Goal: Task Accomplishment & Management: Manage account settings

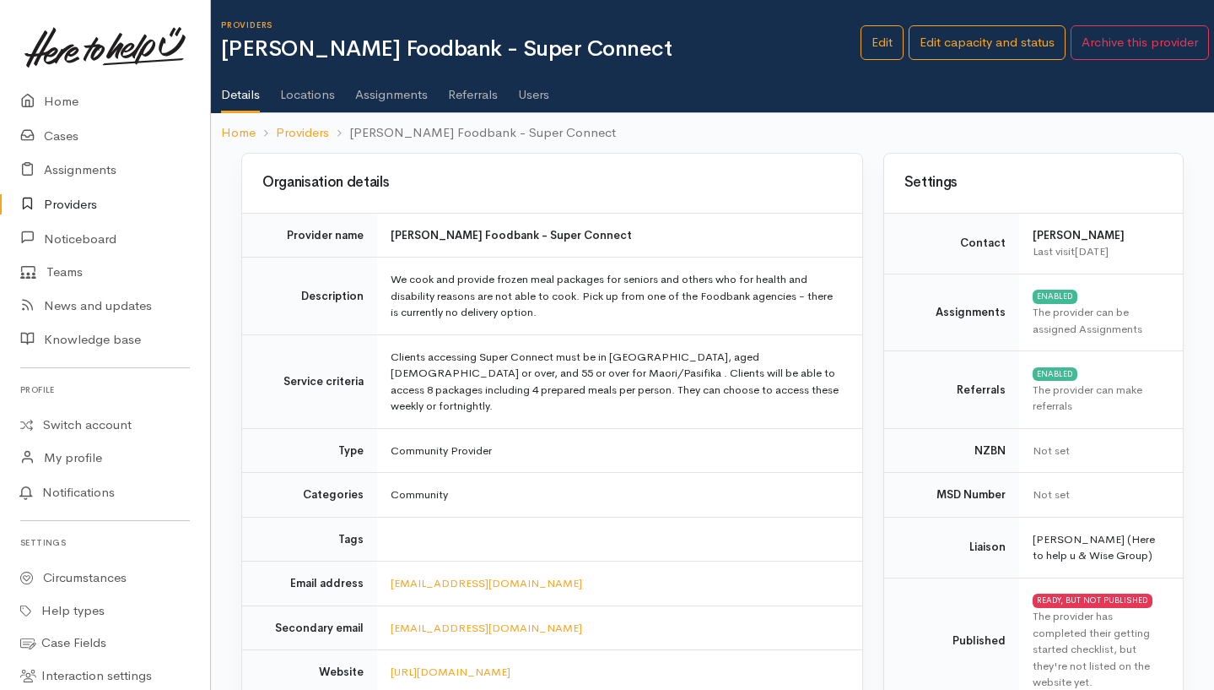
scroll to position [763, 0]
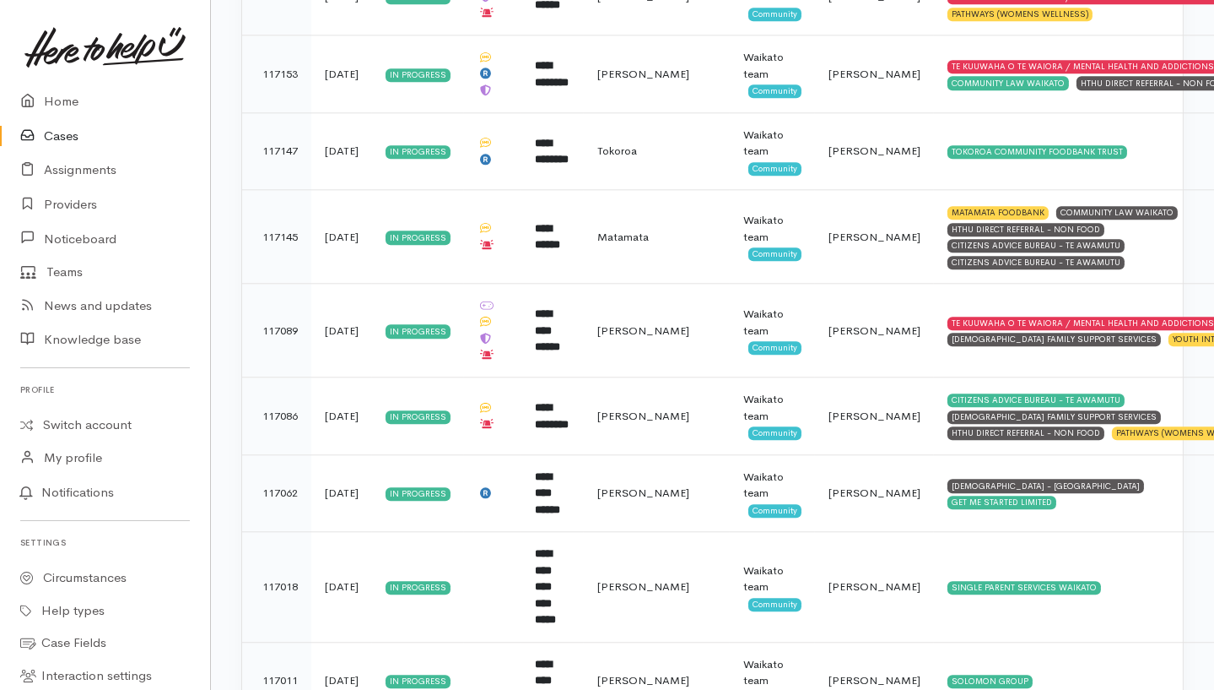
scroll to position [7536, 0]
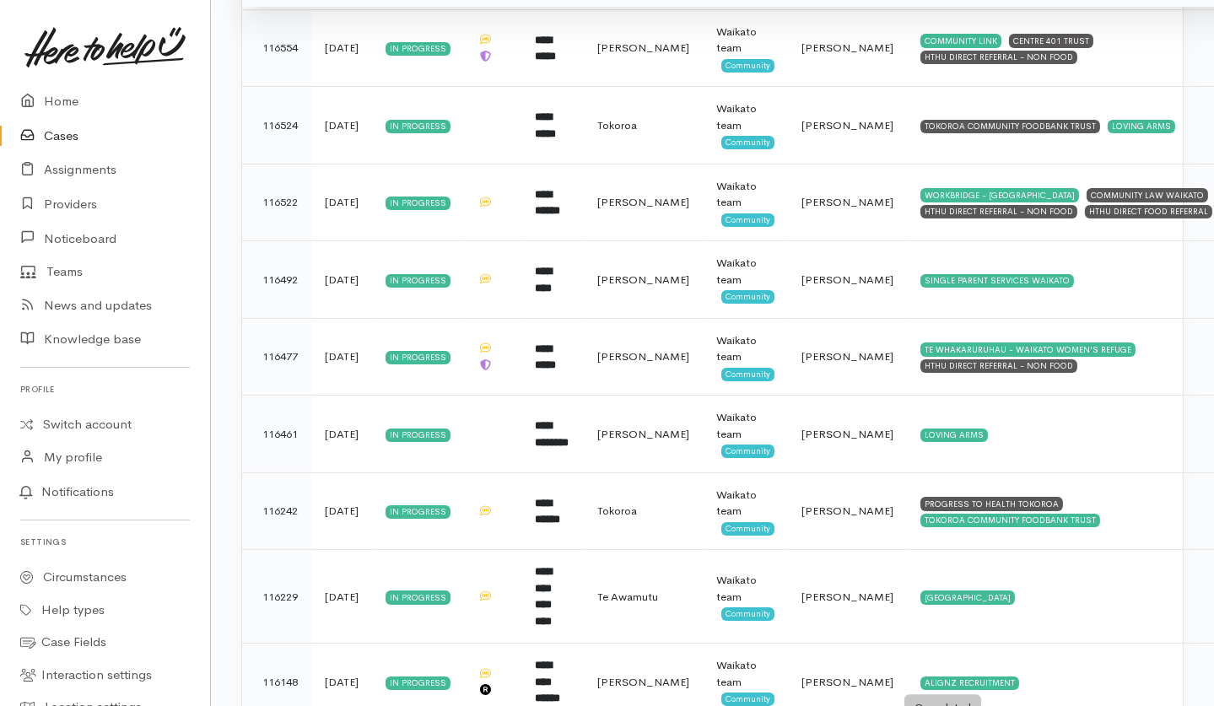
scroll to position [727, 0]
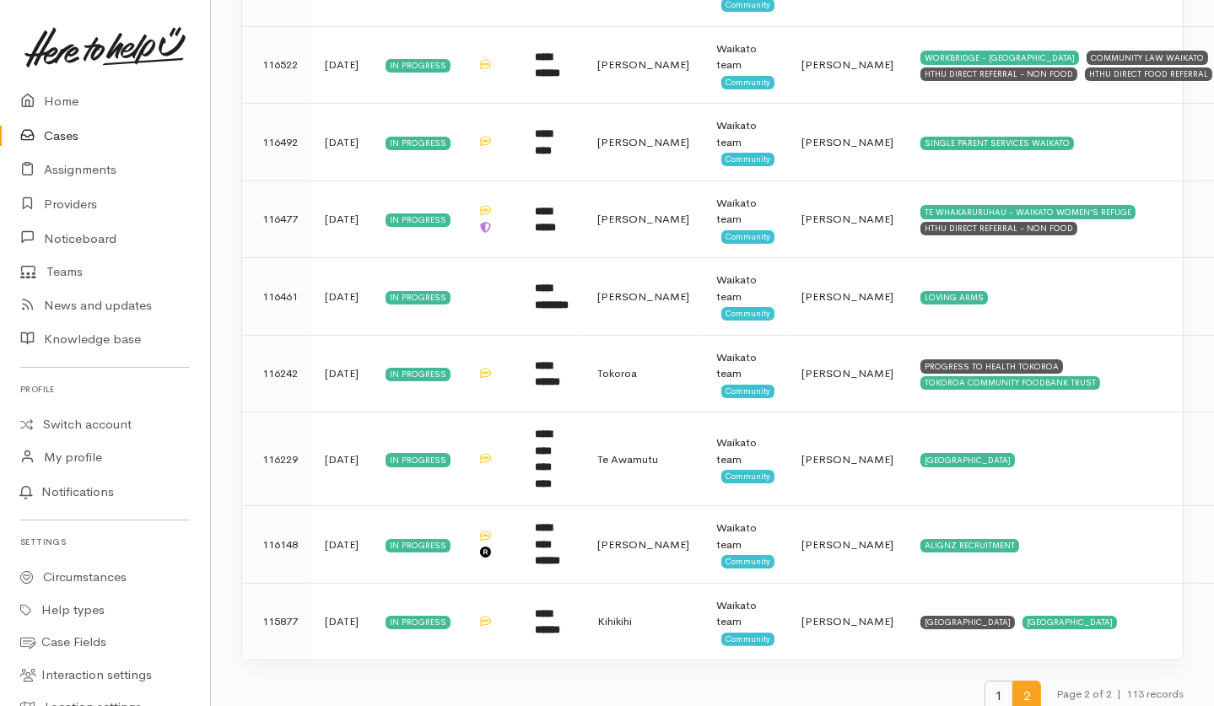
click at [991, 681] on span "1" at bounding box center [999, 696] width 29 height 31
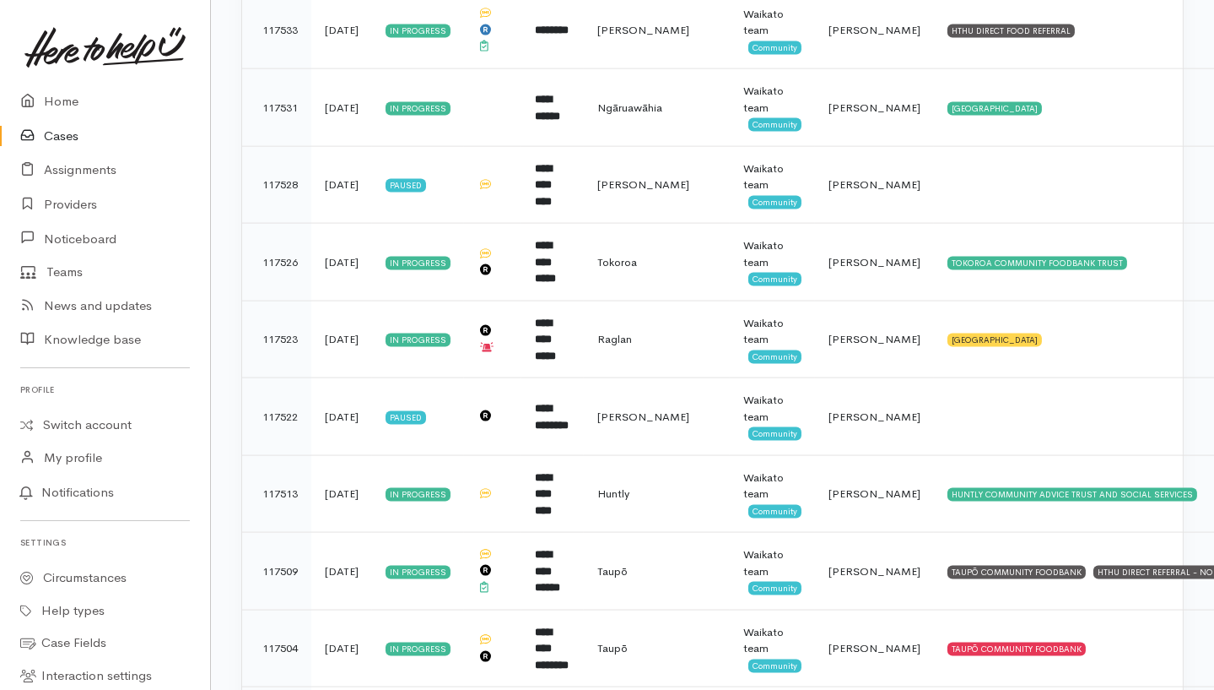
scroll to position [4289, 0]
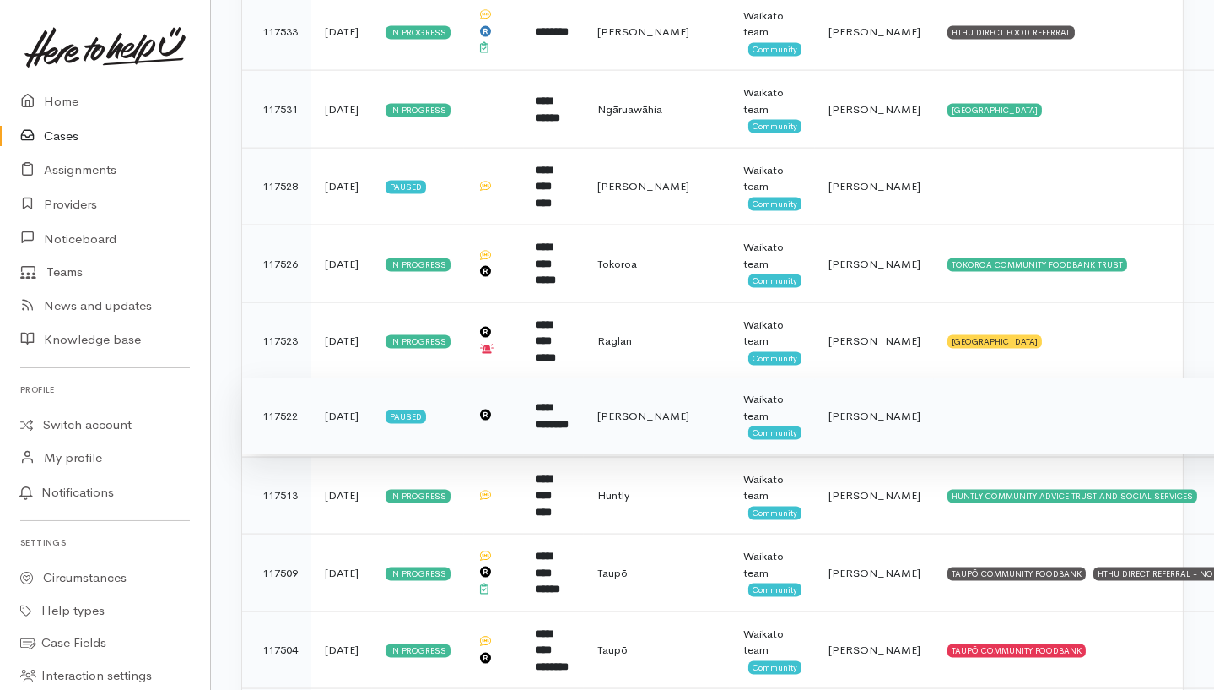
click at [955, 377] on td at bounding box center [1109, 416] width 351 height 78
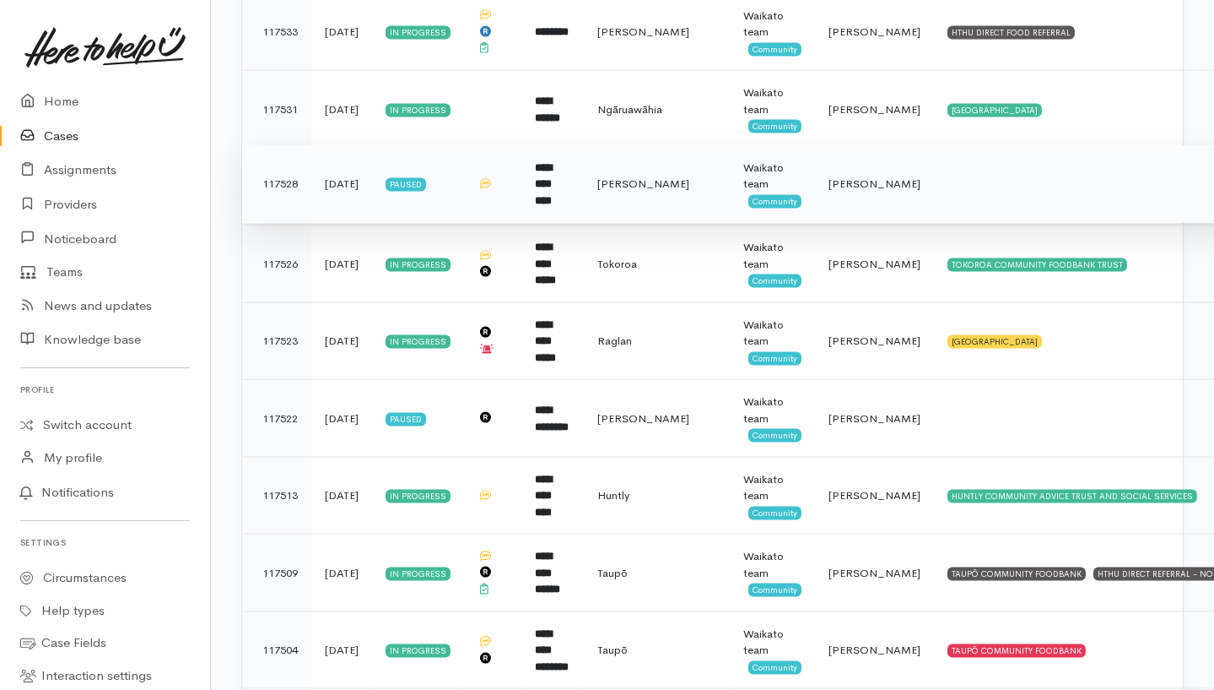
click at [959, 145] on td at bounding box center [1109, 184] width 351 height 78
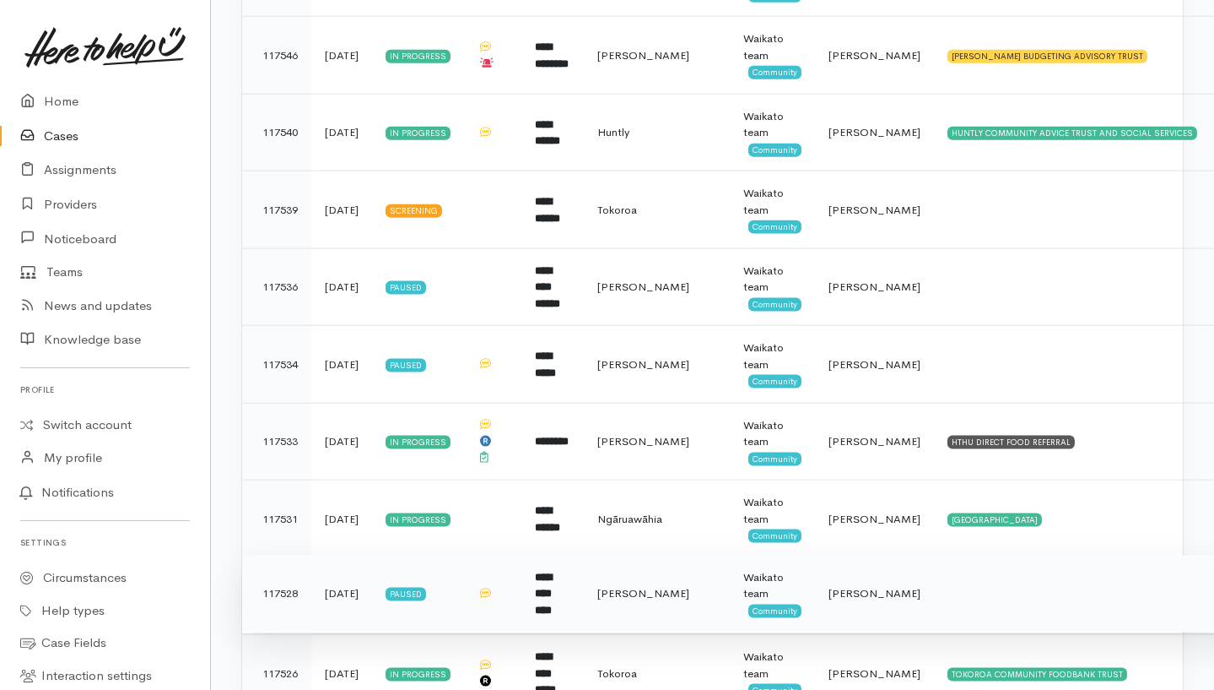
scroll to position [3864, 0]
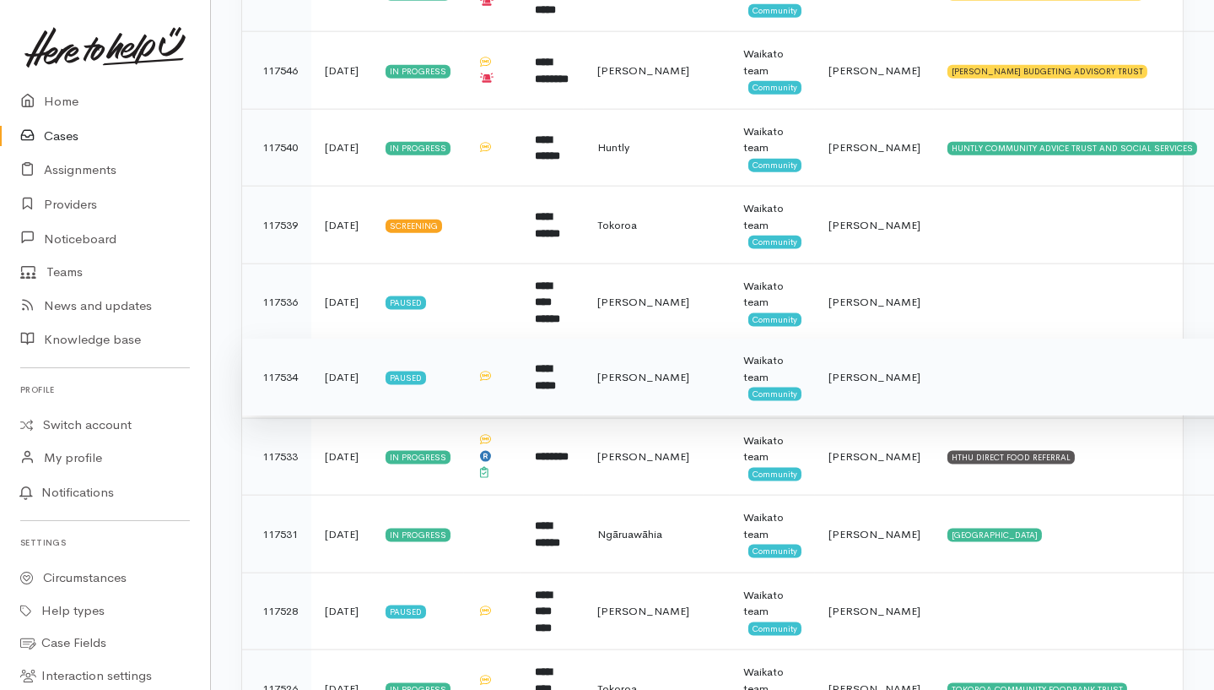
click at [934, 338] on td at bounding box center [1109, 377] width 351 height 78
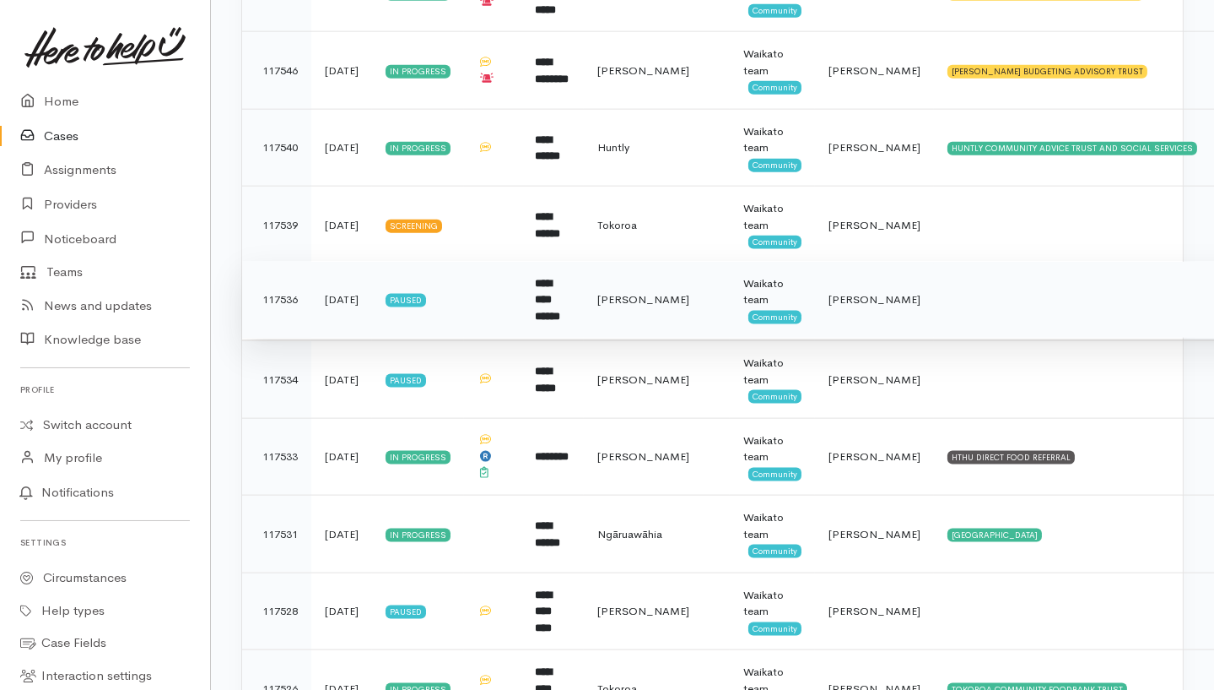
click at [934, 261] on td at bounding box center [1109, 300] width 351 height 78
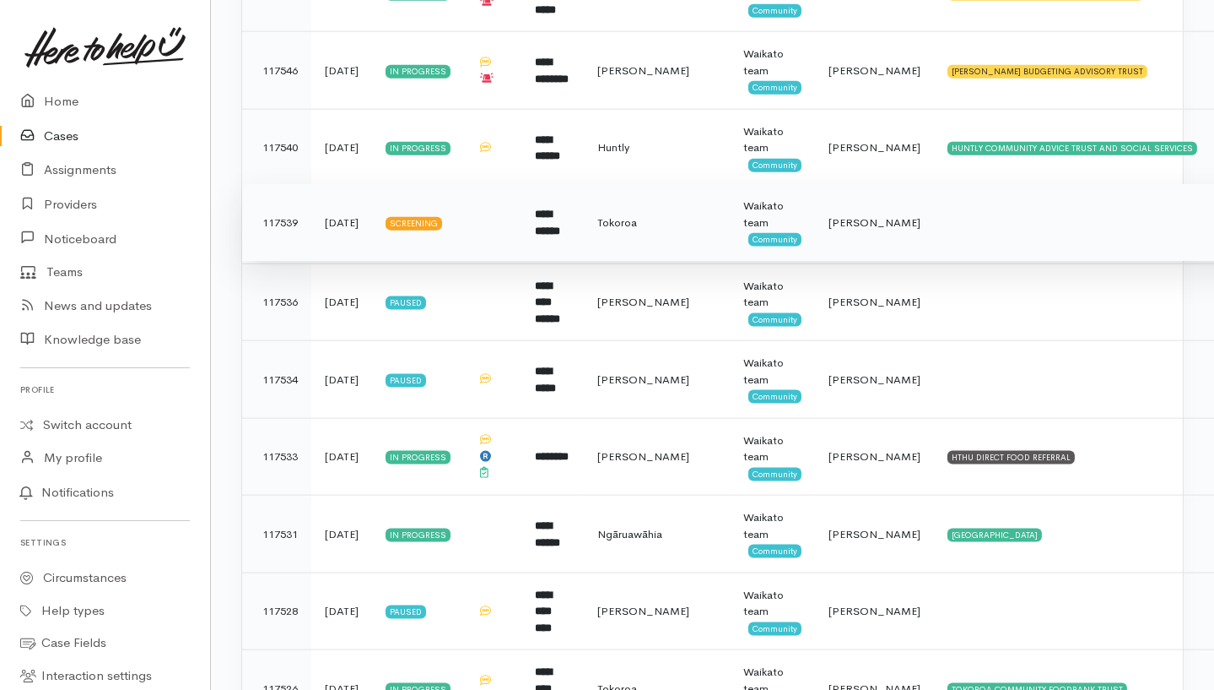
click at [934, 184] on td at bounding box center [1109, 223] width 351 height 78
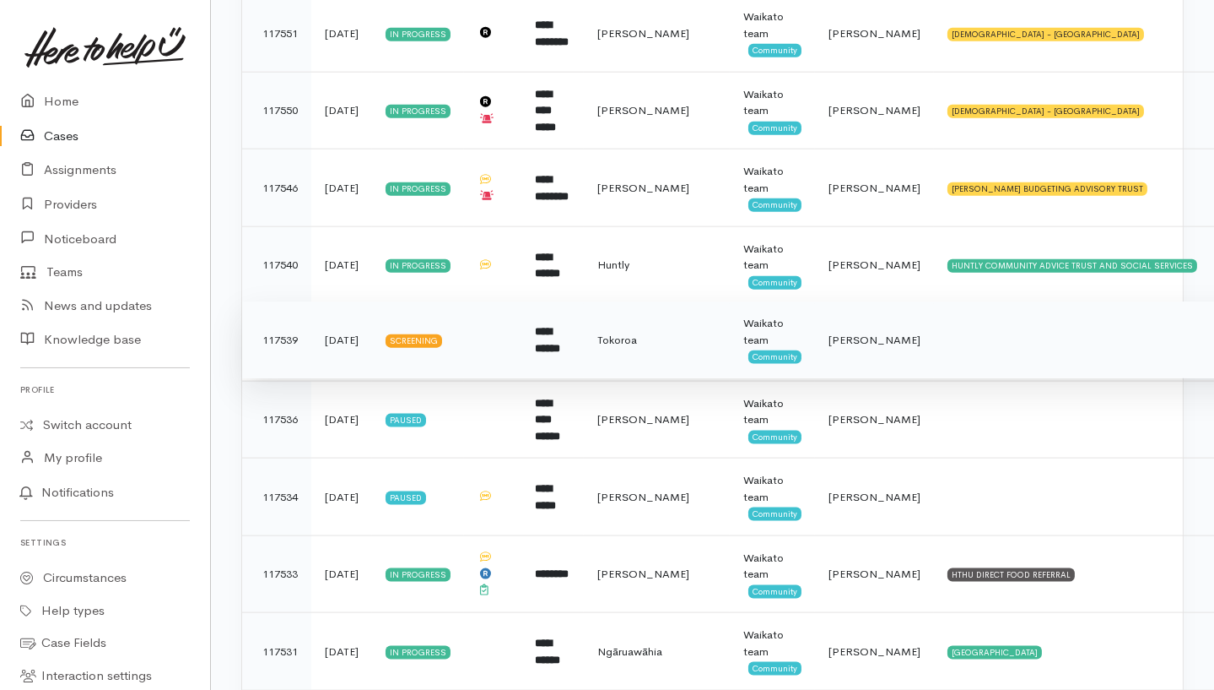
scroll to position [3421, 0]
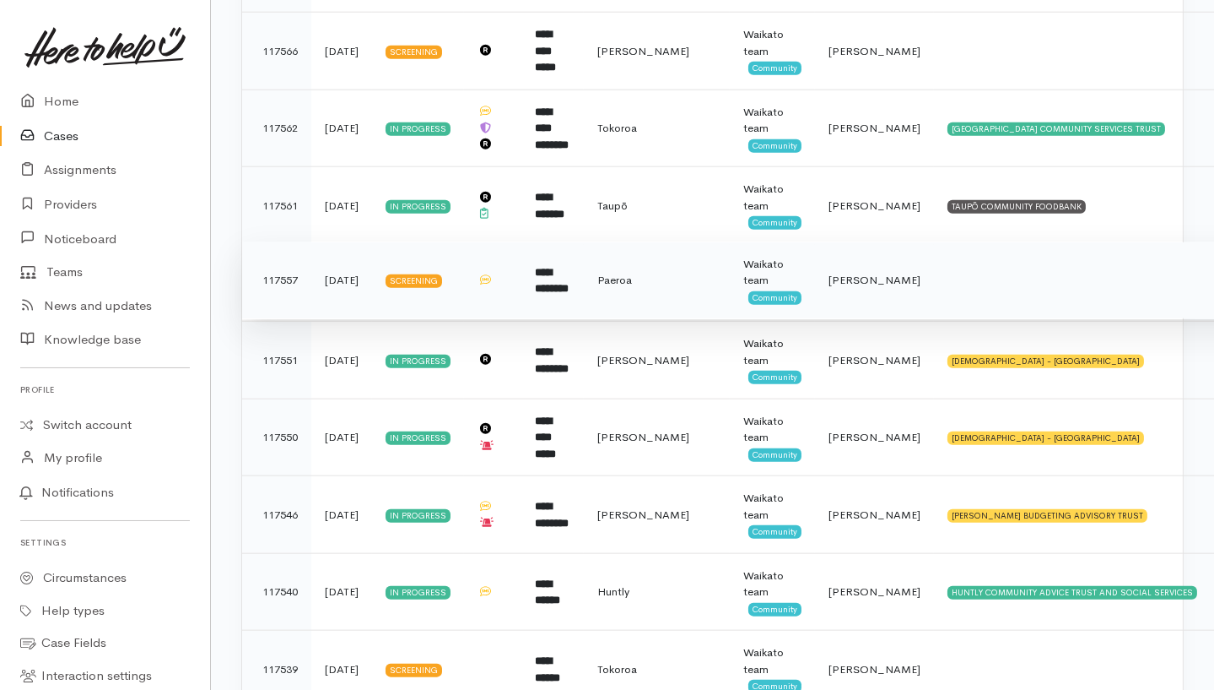
click at [949, 241] on td at bounding box center [1109, 280] width 351 height 78
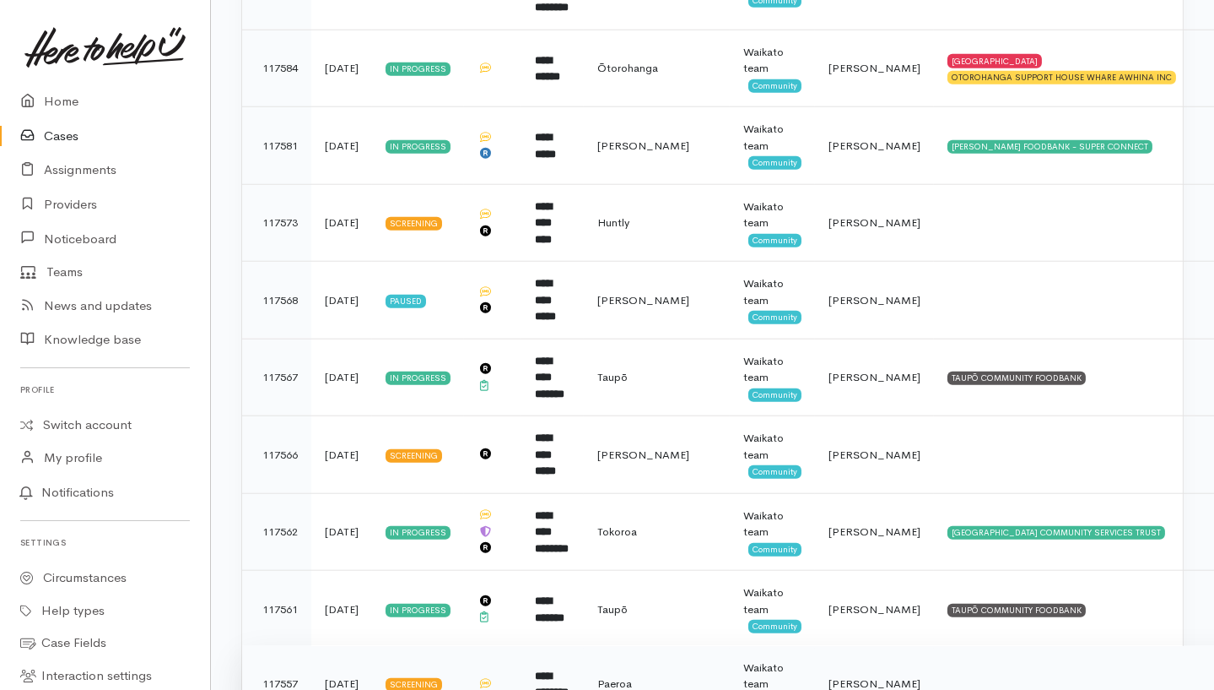
scroll to position [3015, 0]
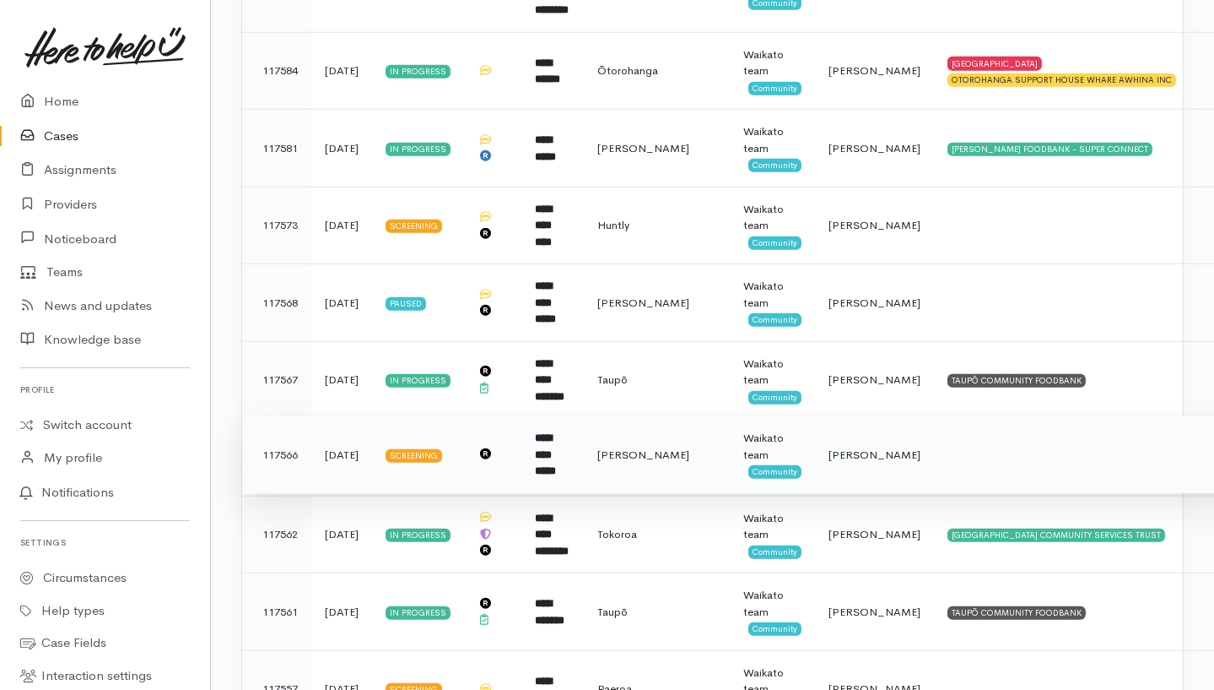
click at [942, 416] on td at bounding box center [1109, 455] width 351 height 78
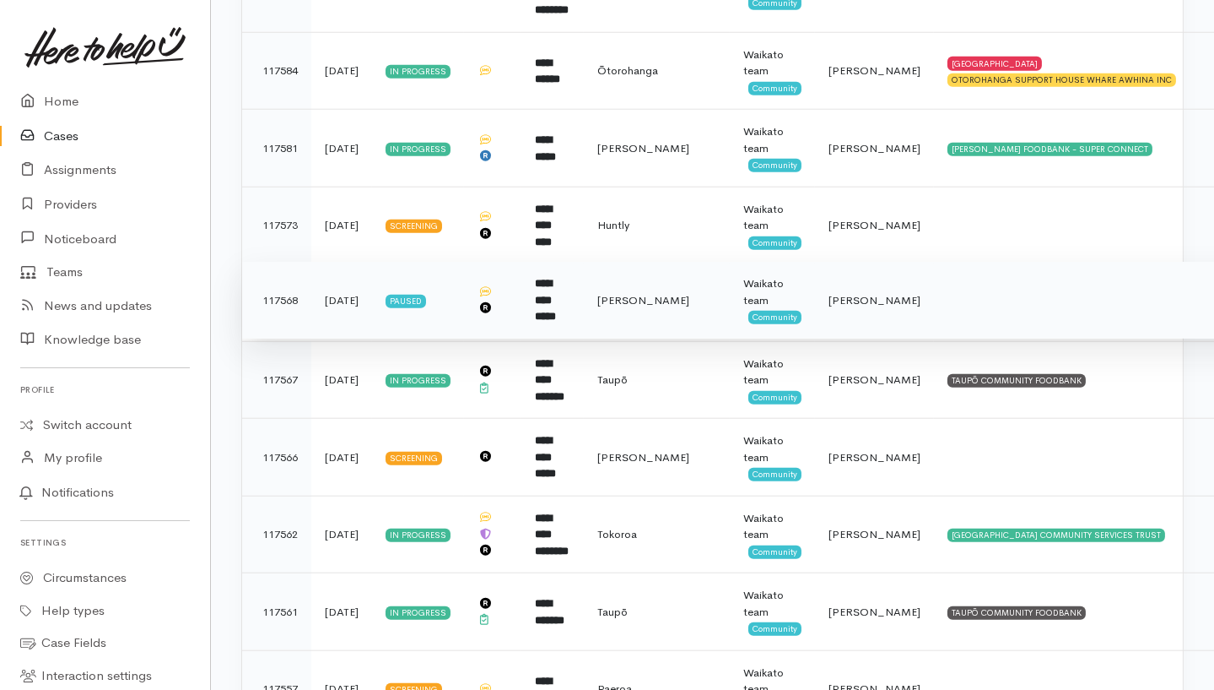
click at [934, 262] on td at bounding box center [1109, 301] width 351 height 78
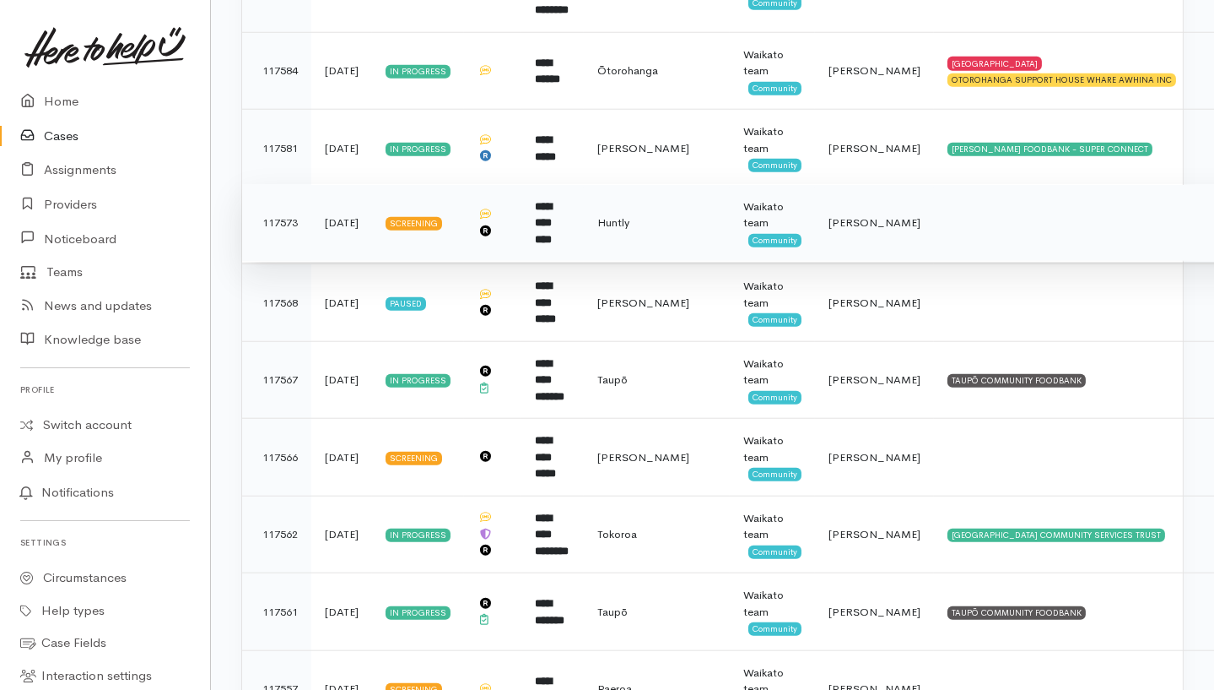
click at [934, 184] on td at bounding box center [1109, 223] width 351 height 78
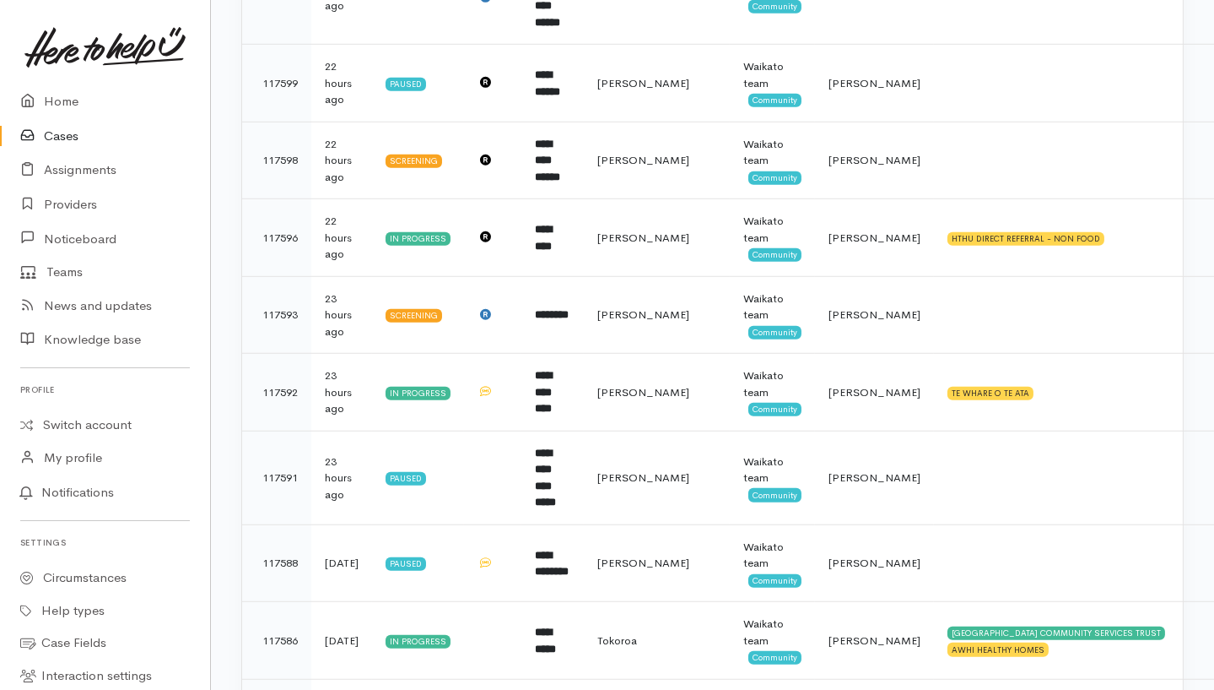
scroll to position [2230, 0]
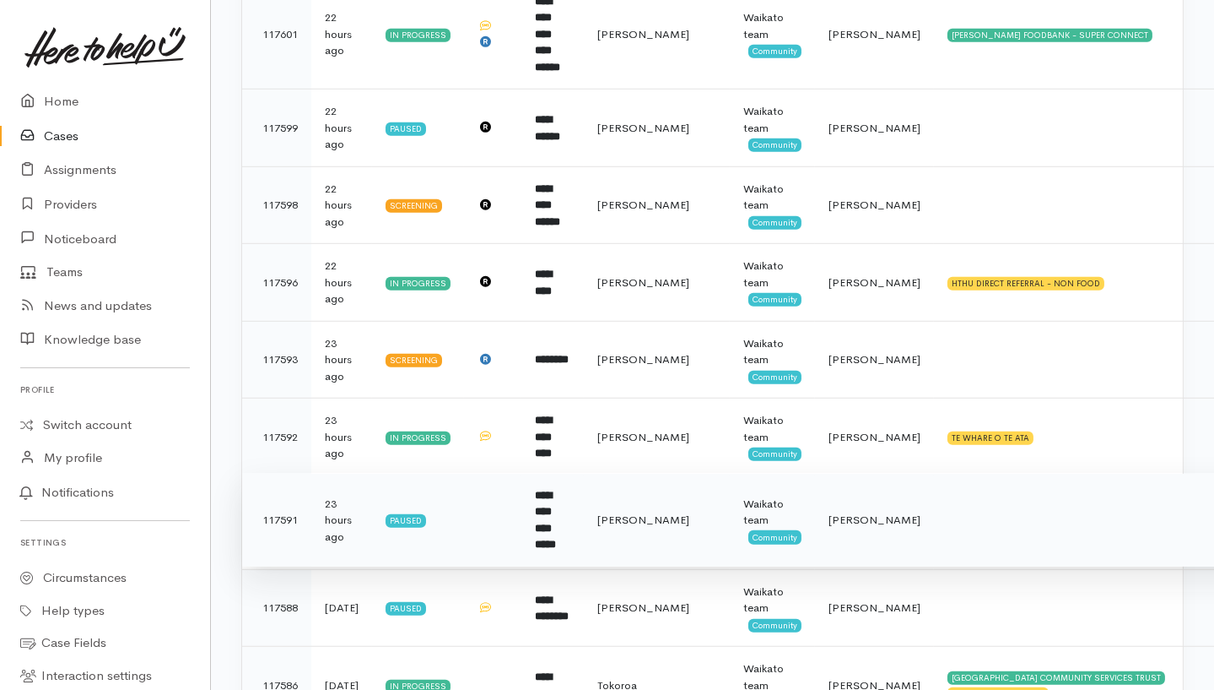
click at [943, 473] on td at bounding box center [1109, 520] width 351 height 94
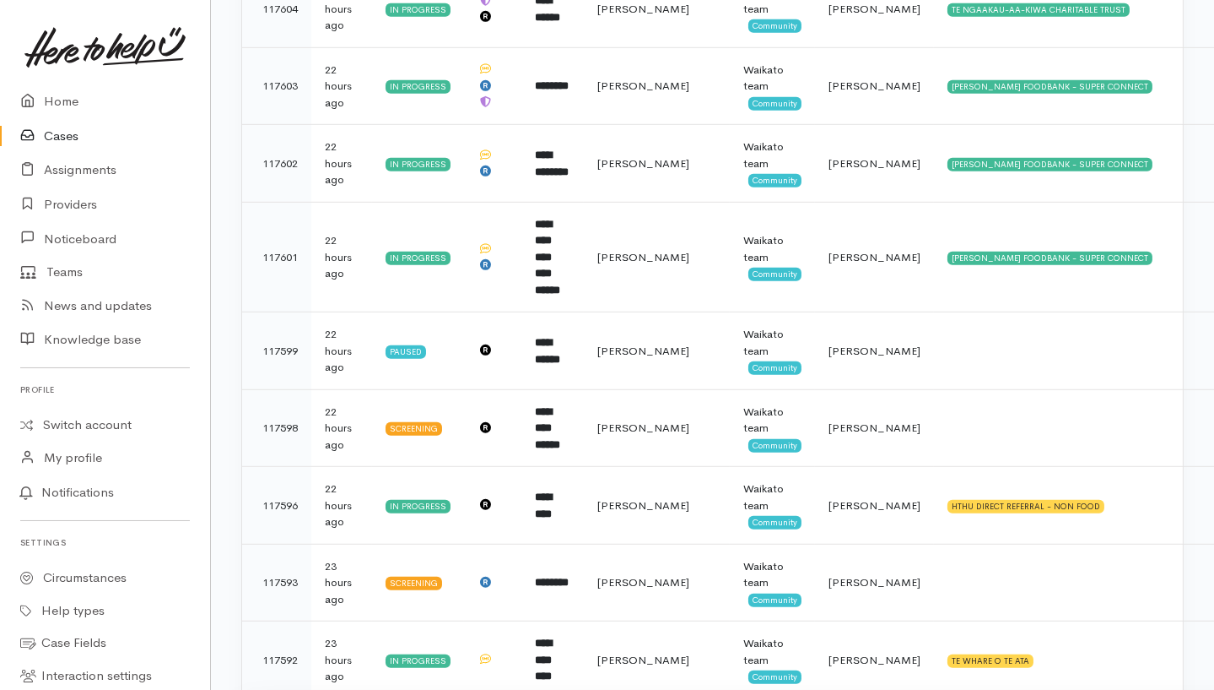
scroll to position [2005, 0]
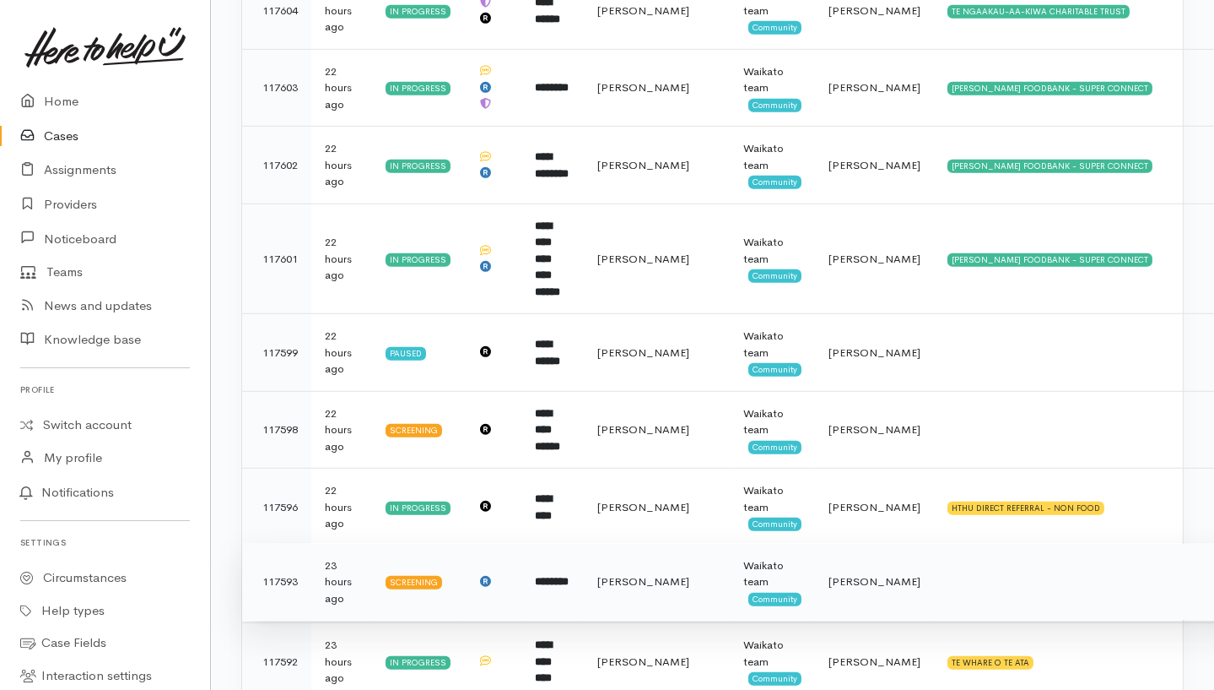
click at [934, 543] on td at bounding box center [1109, 582] width 351 height 78
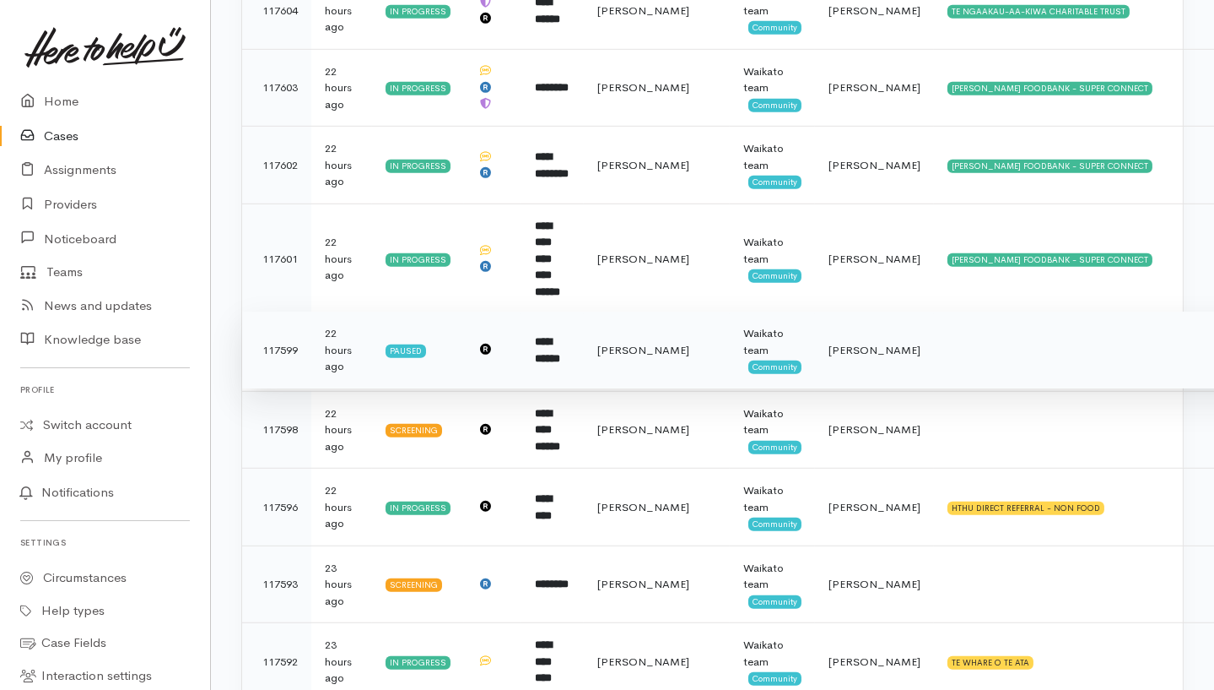
click at [934, 311] on td at bounding box center [1109, 350] width 351 height 78
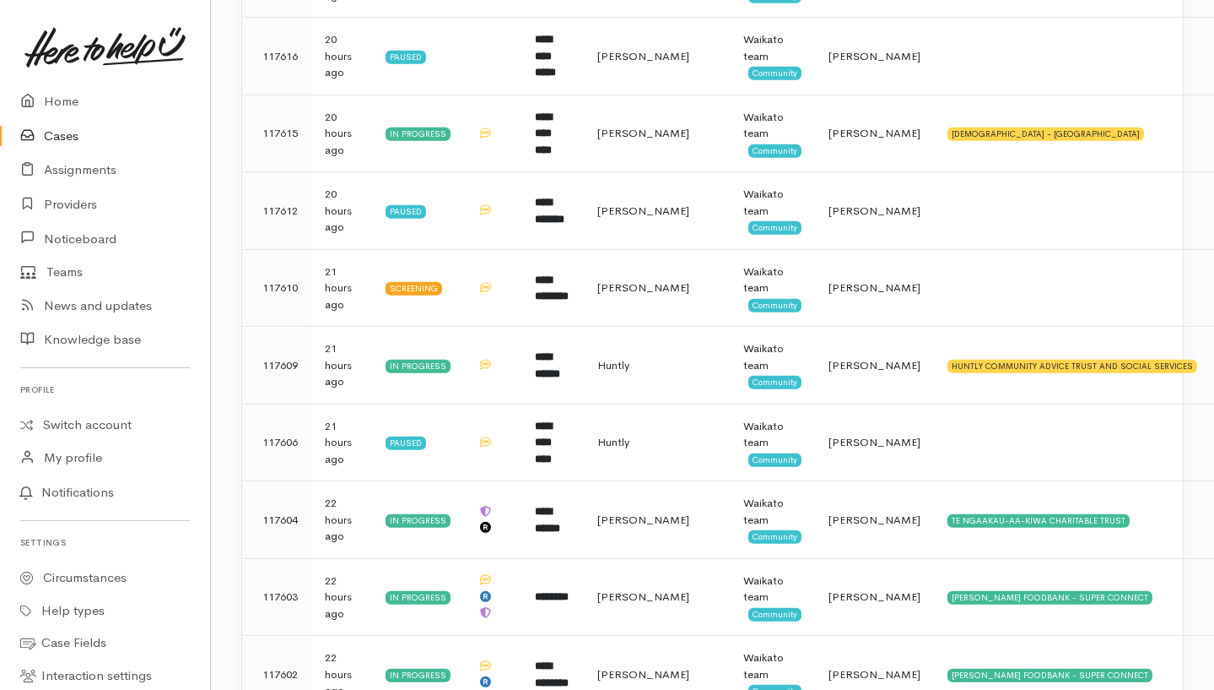
scroll to position [1371, 0]
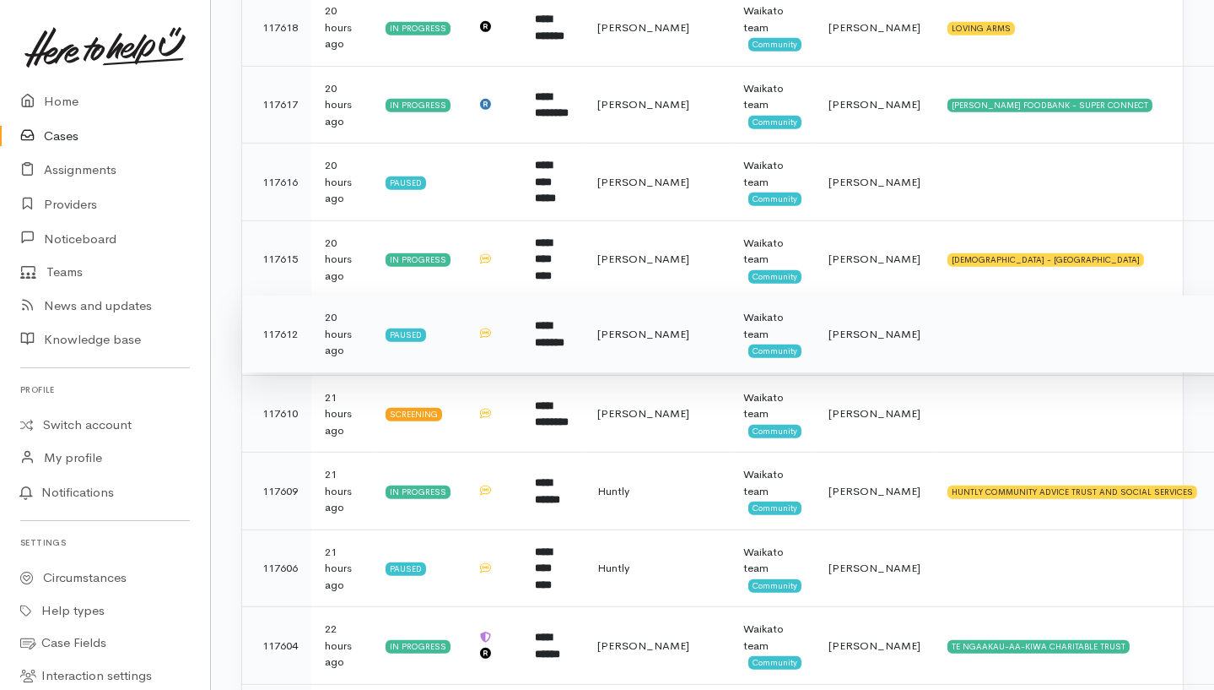
click at [937, 295] on td at bounding box center [1109, 334] width 351 height 78
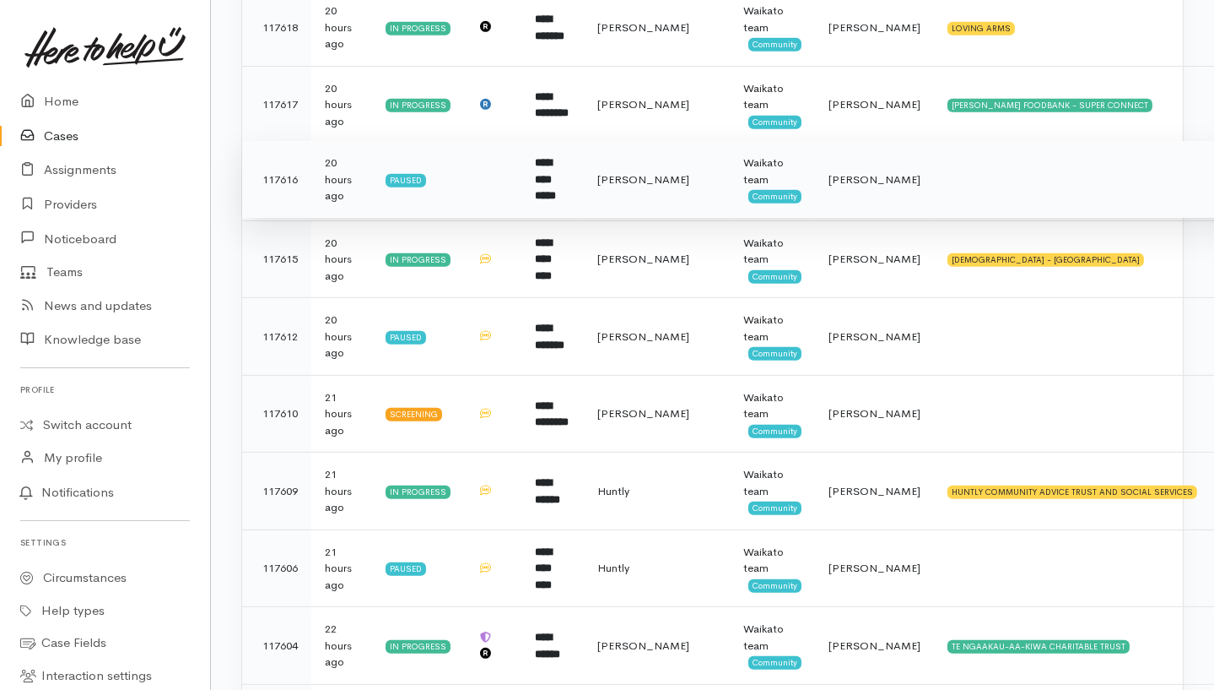
click at [979, 141] on td at bounding box center [1109, 180] width 351 height 78
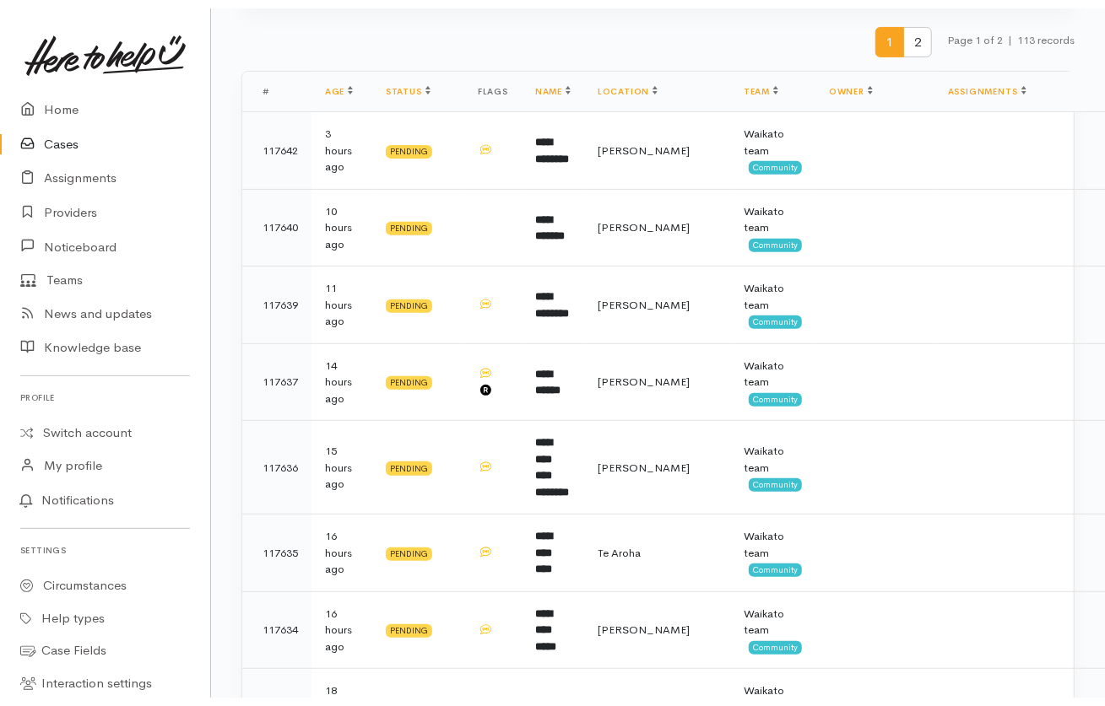
scroll to position [0, 0]
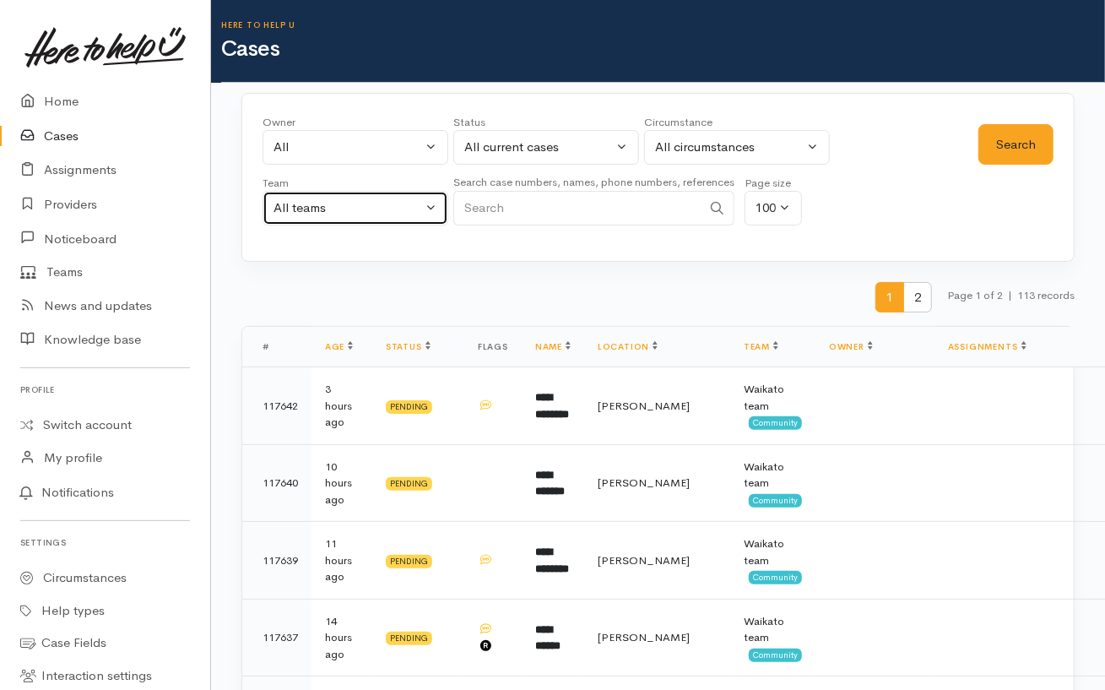
click at [360, 206] on div "All teams" at bounding box center [347, 207] width 149 height 19
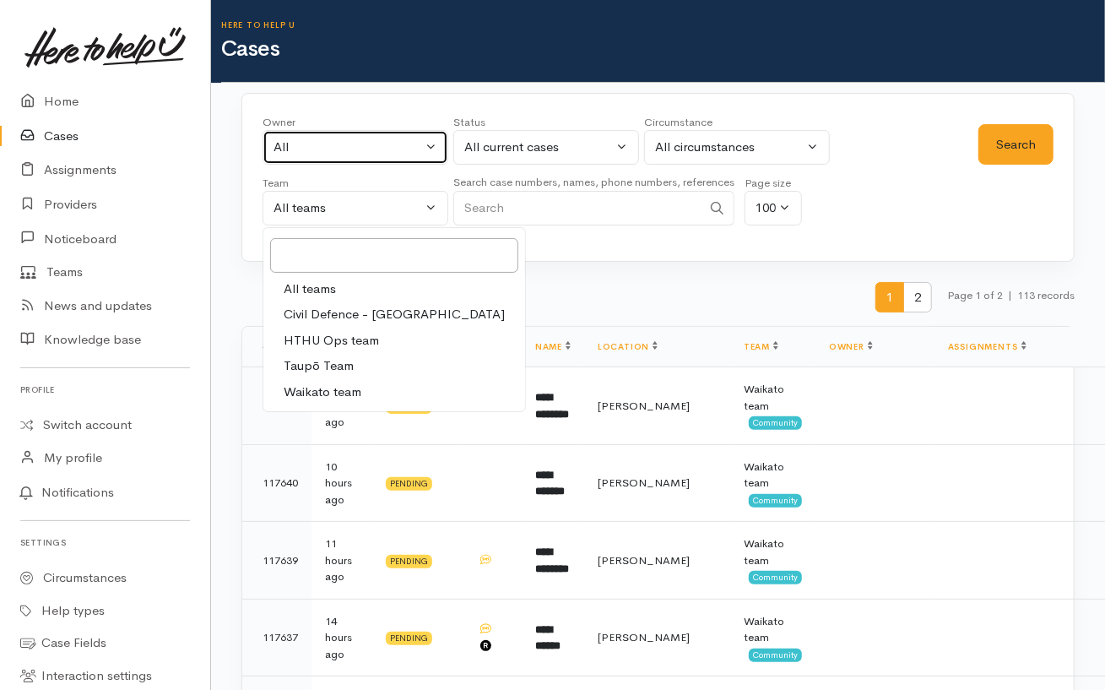
click at [377, 149] on div "All" at bounding box center [347, 147] width 149 height 19
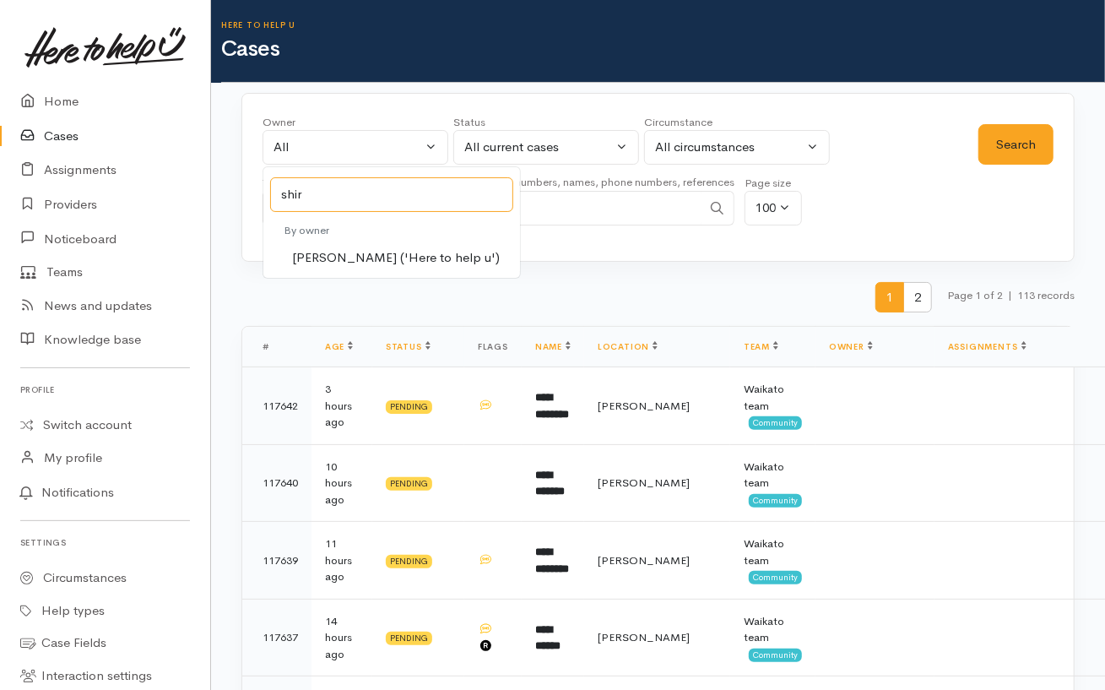
type input "shir"
click at [390, 262] on span "Shirley Mackie ('Here to help u')" at bounding box center [396, 257] width 208 height 19
select select "1463"
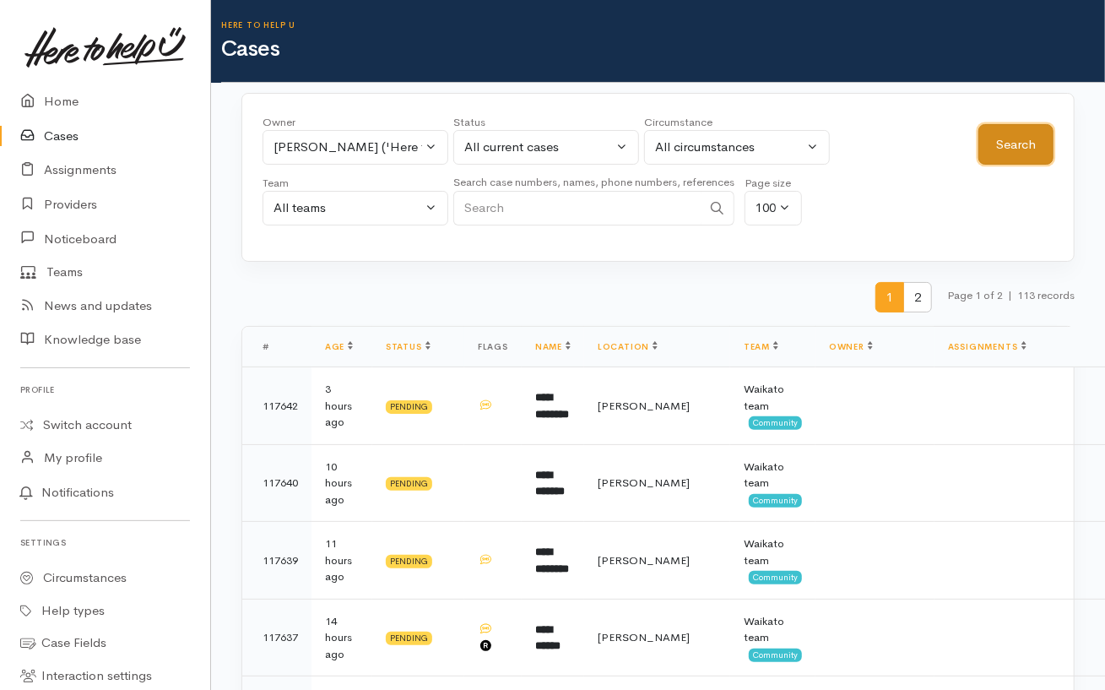
click at [1022, 145] on button "Search" at bounding box center [1015, 144] width 75 height 41
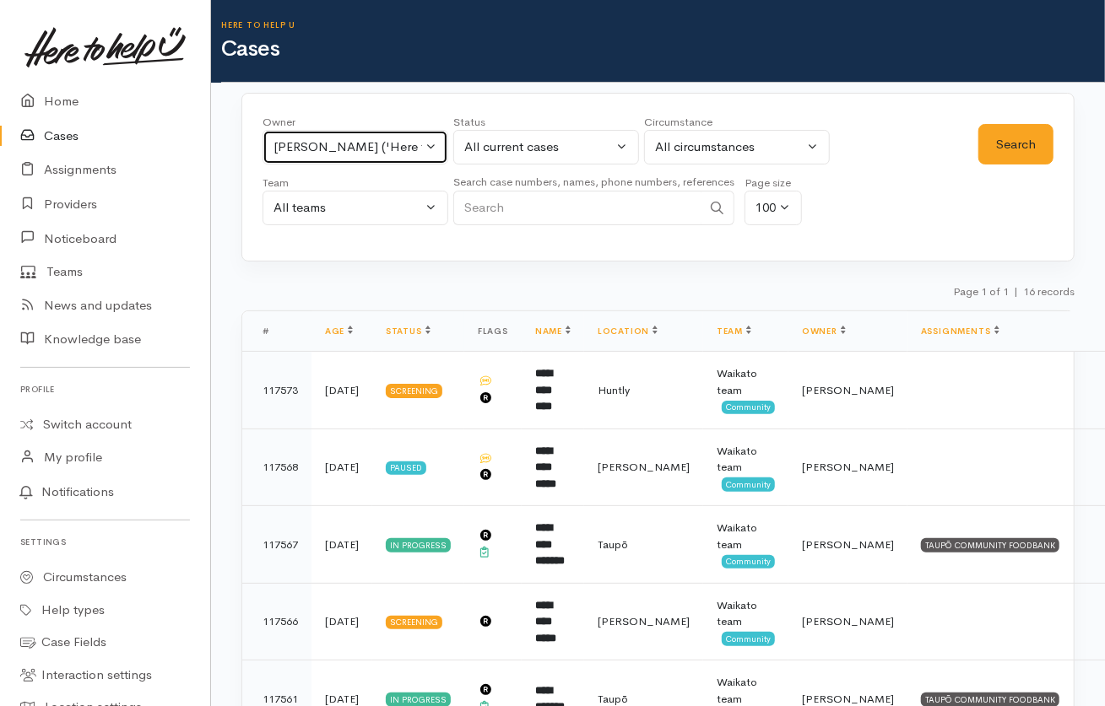
click at [367, 153] on div "Shirley Mackie ('Here to help u')" at bounding box center [347, 147] width 149 height 19
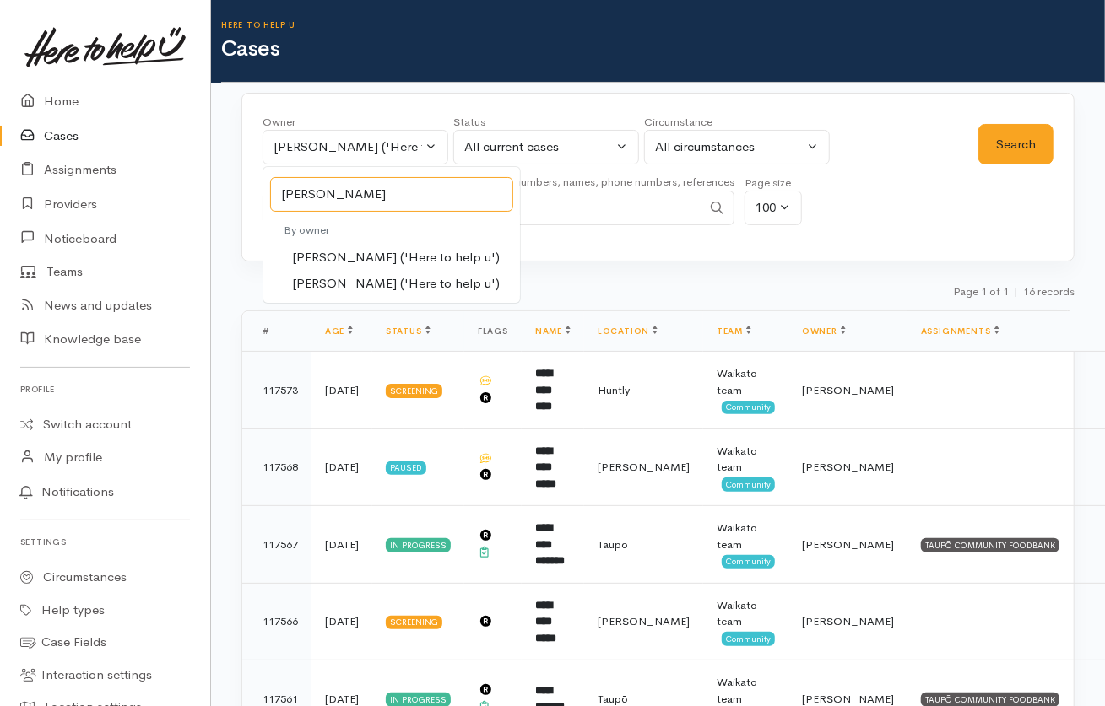
type input "sara"
click at [352, 287] on span "[PERSON_NAME] ('Here to help u')" at bounding box center [396, 283] width 208 height 19
select select "2106"
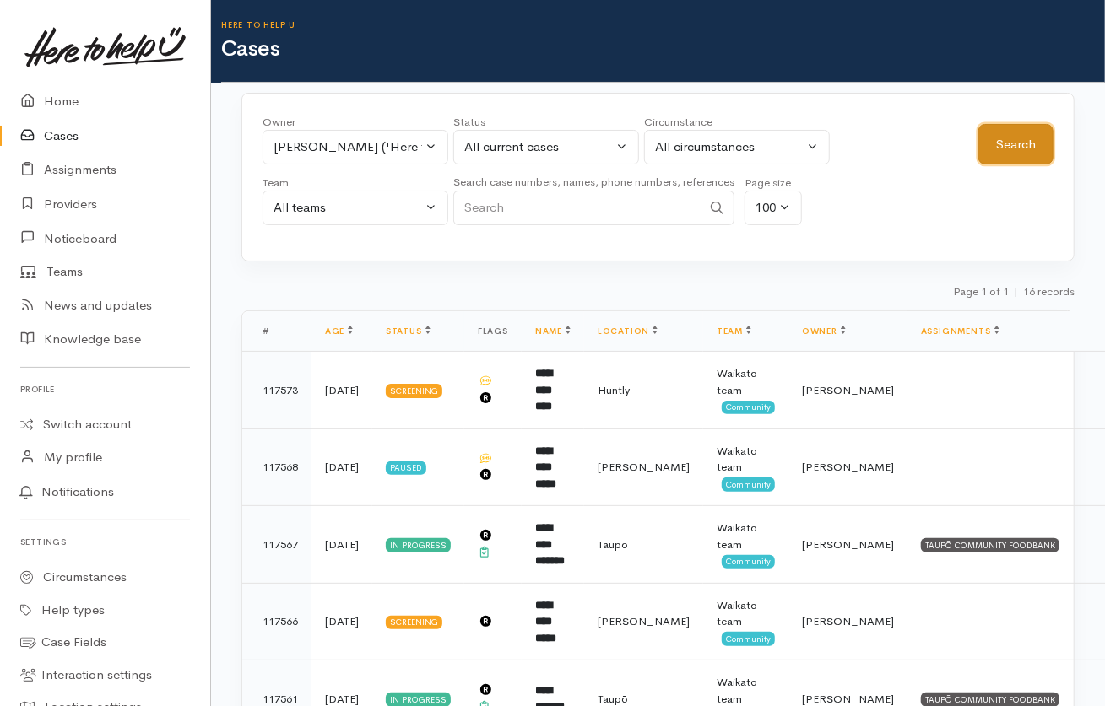
click at [1027, 161] on button "Search" at bounding box center [1015, 144] width 75 height 41
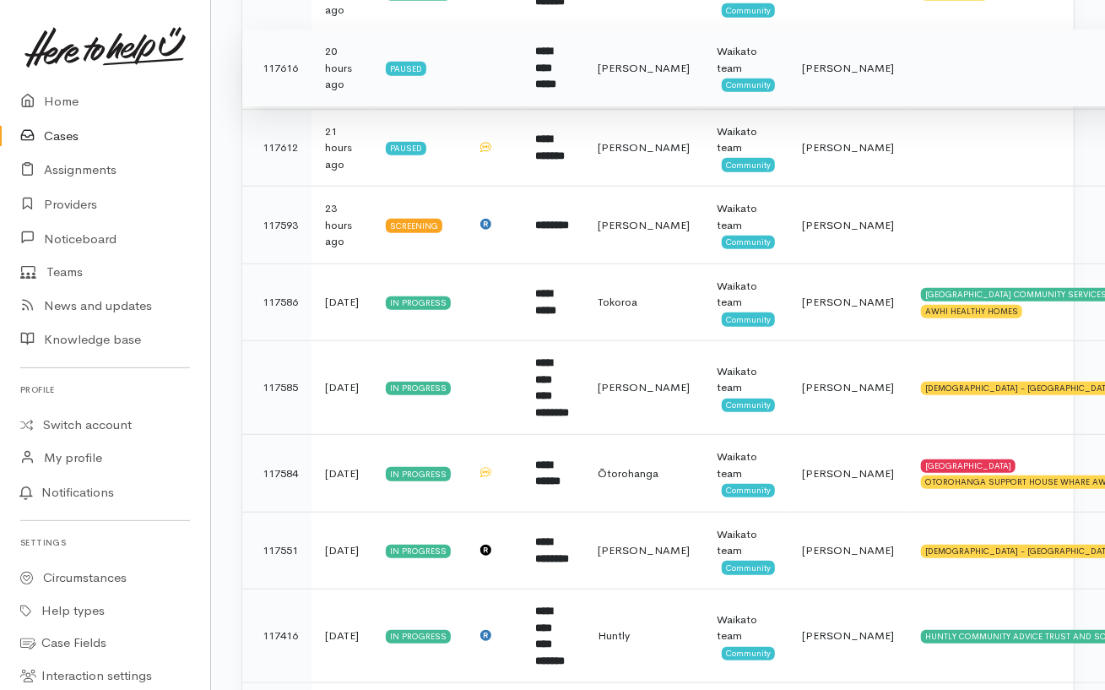
scroll to position [560, 0]
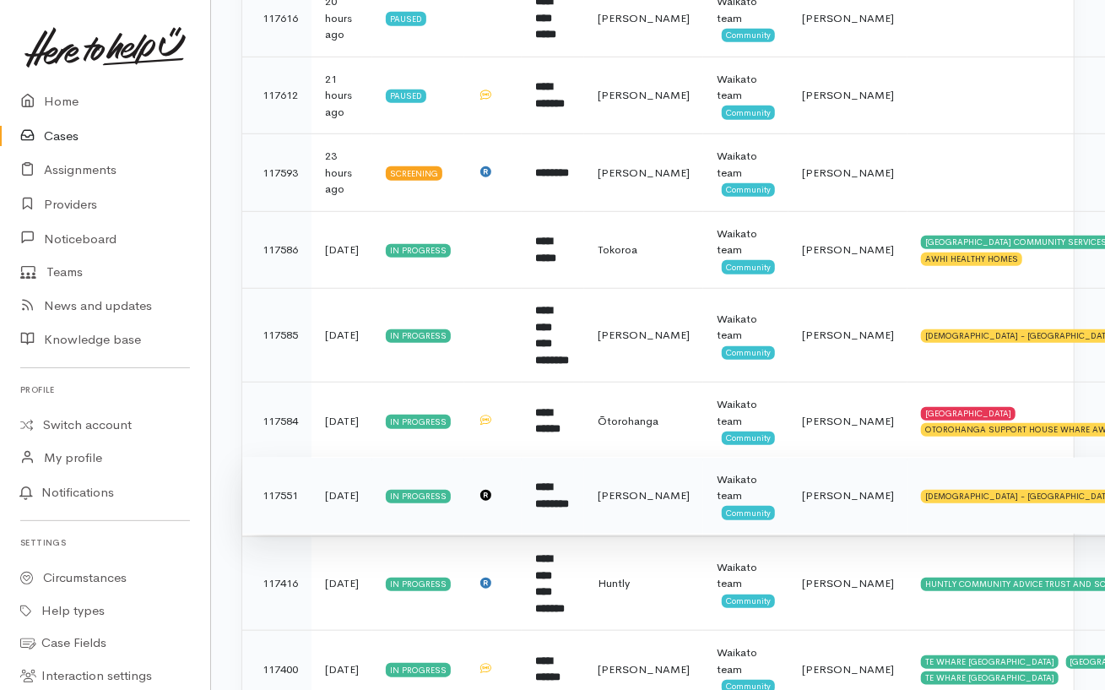
click at [1047, 457] on td "SALVATION ARMY - HAMILTON CITY" at bounding box center [1051, 496] width 289 height 78
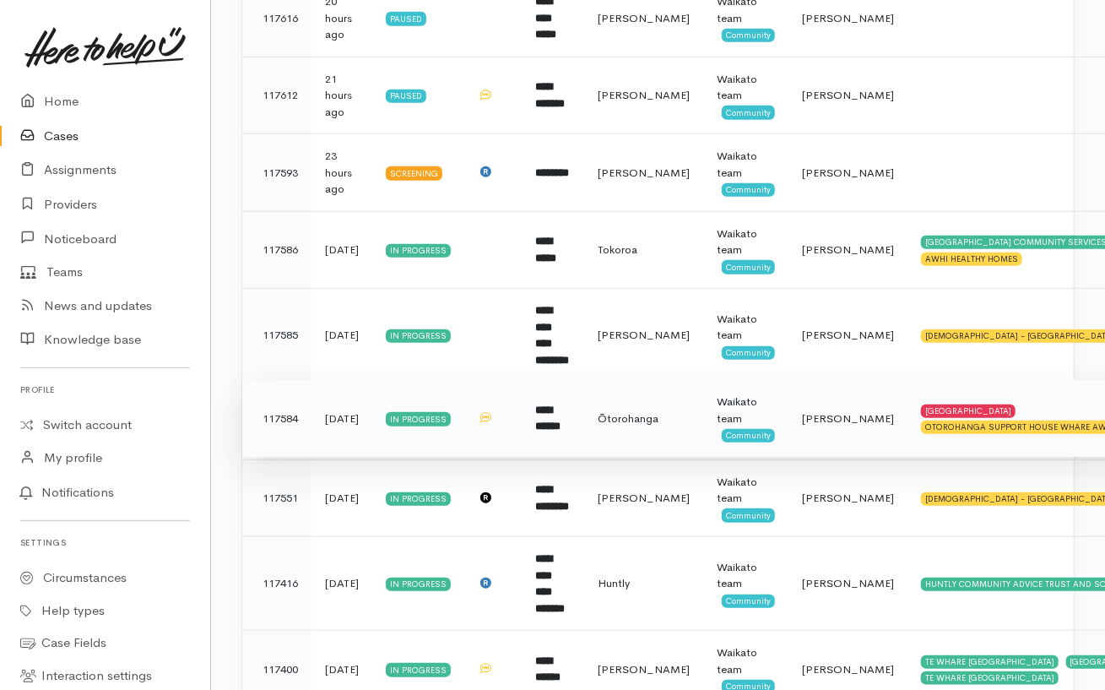
click at [584, 380] on td "**********" at bounding box center [553, 419] width 62 height 78
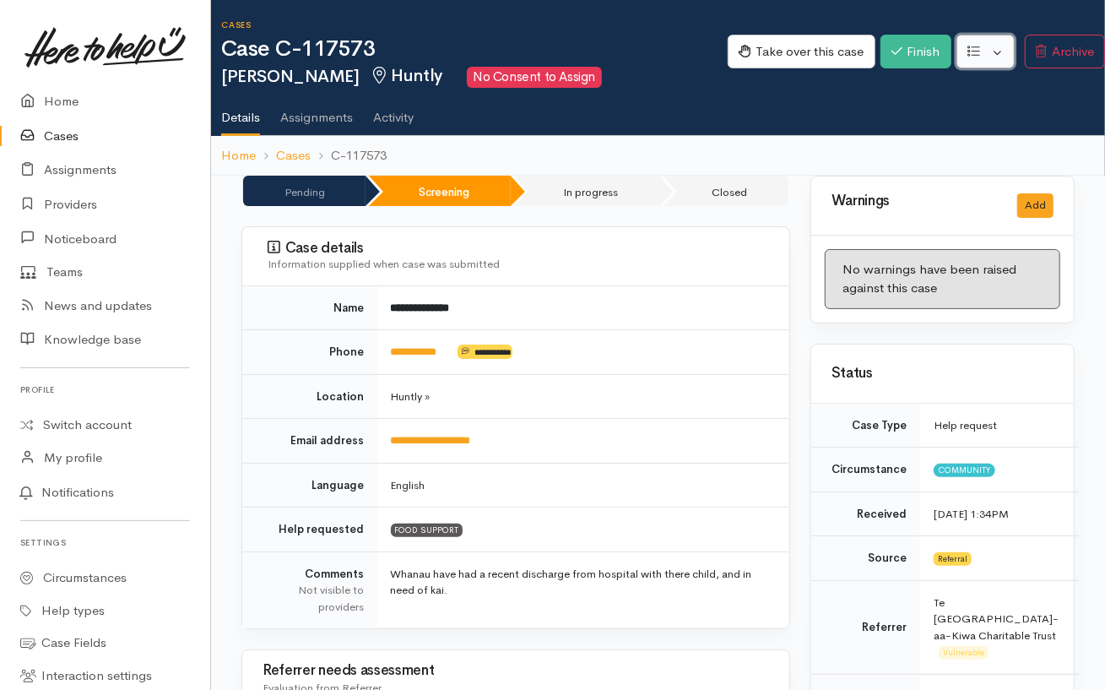
click at [983, 56] on button "button" at bounding box center [985, 52] width 58 height 35
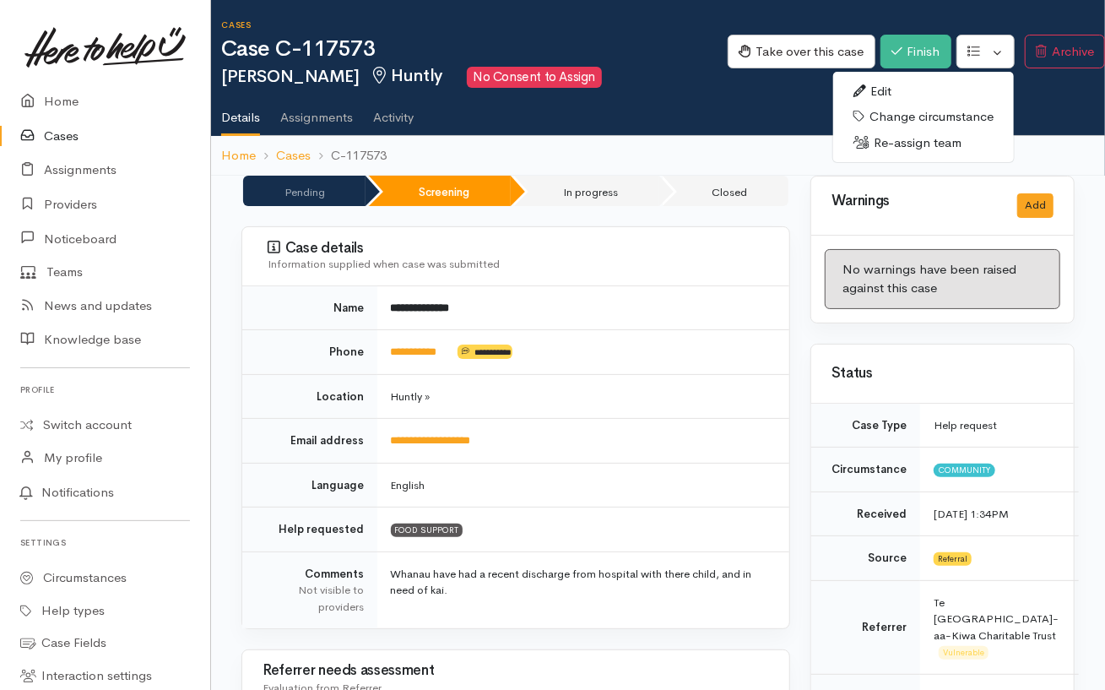
click at [913, 133] on link "Re-assign team" at bounding box center [923, 143] width 181 height 26
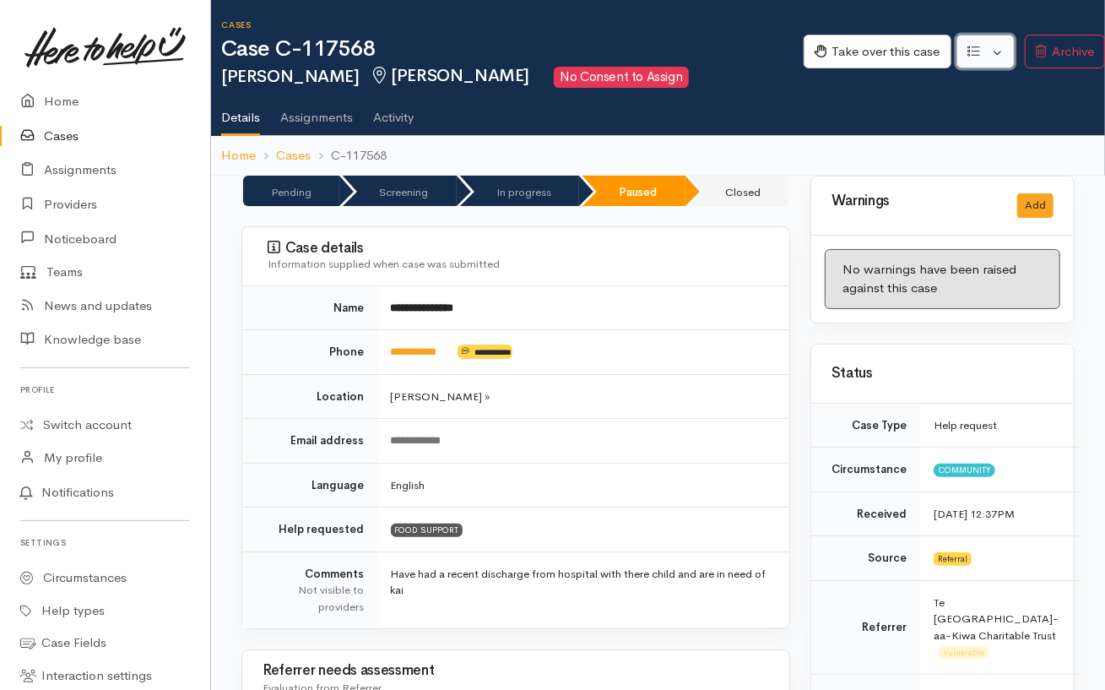
click at [990, 51] on button "button" at bounding box center [985, 52] width 58 height 35
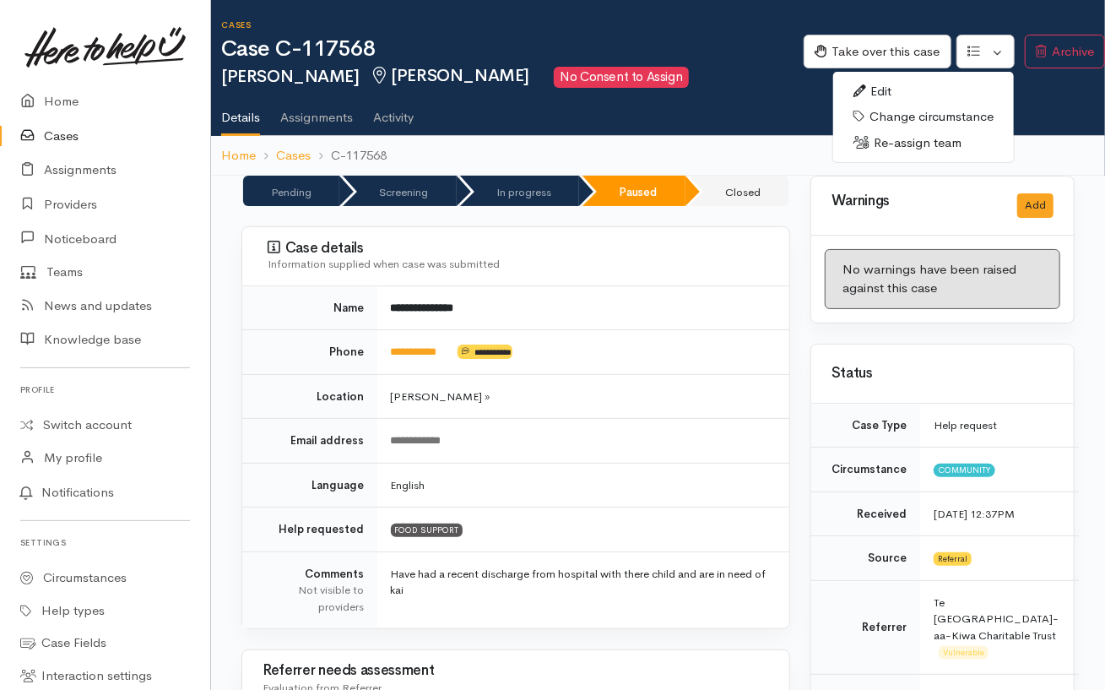
click at [915, 135] on link "Re-assign team" at bounding box center [923, 143] width 181 height 26
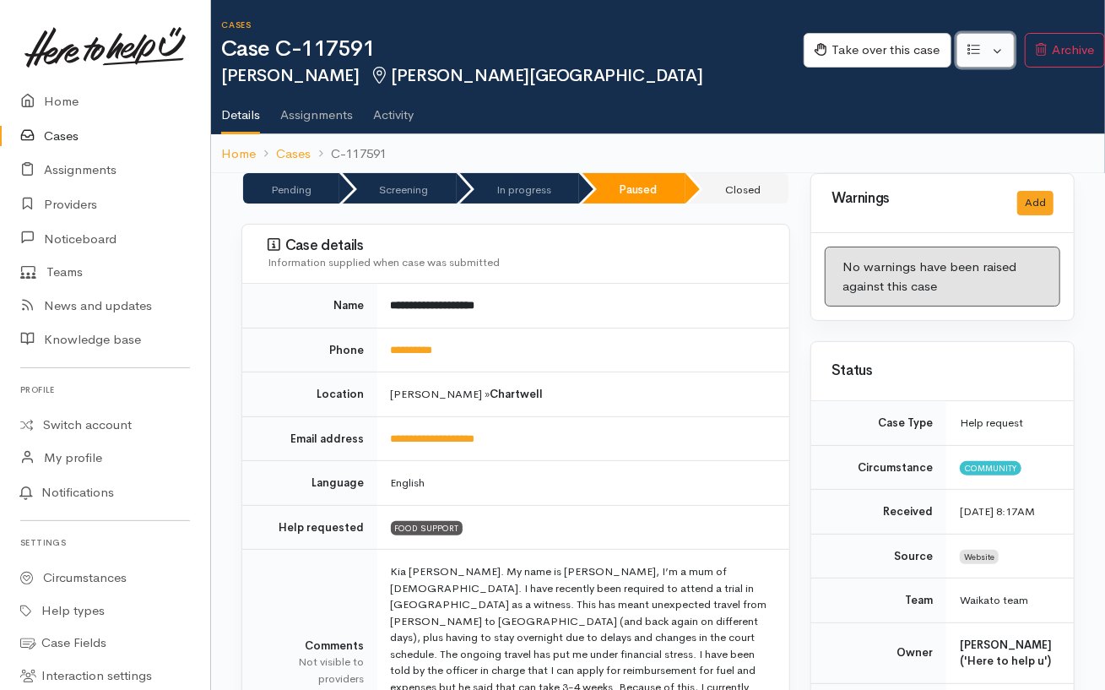
click at [992, 53] on button "button" at bounding box center [985, 50] width 58 height 35
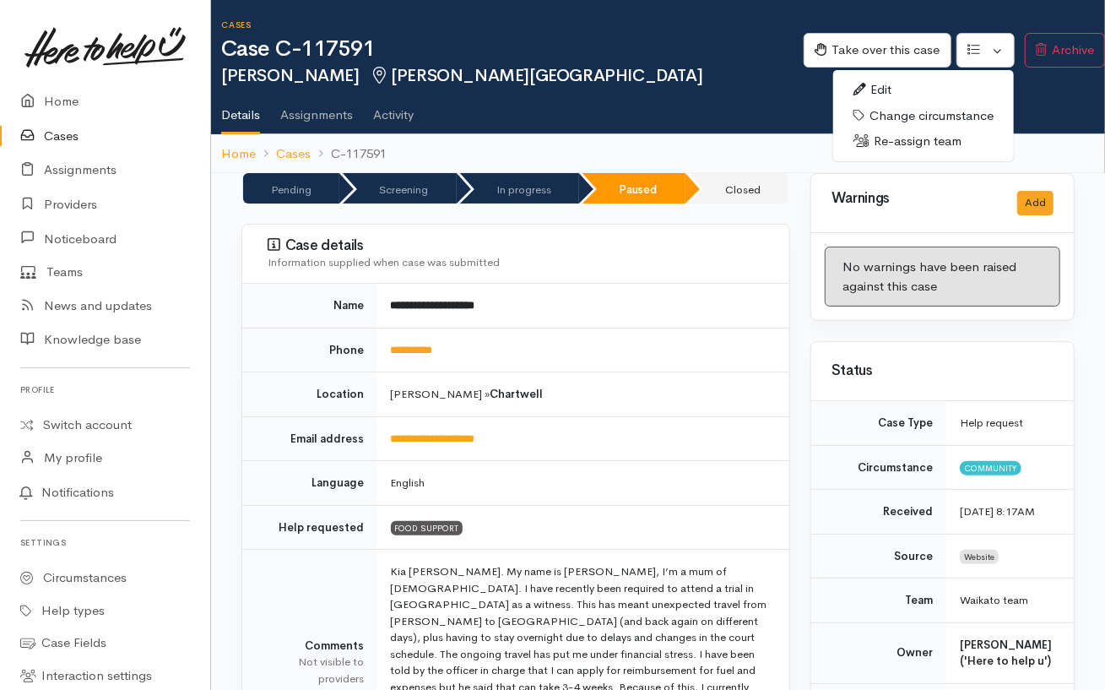
click at [899, 144] on link "Re-assign team" at bounding box center [923, 141] width 181 height 26
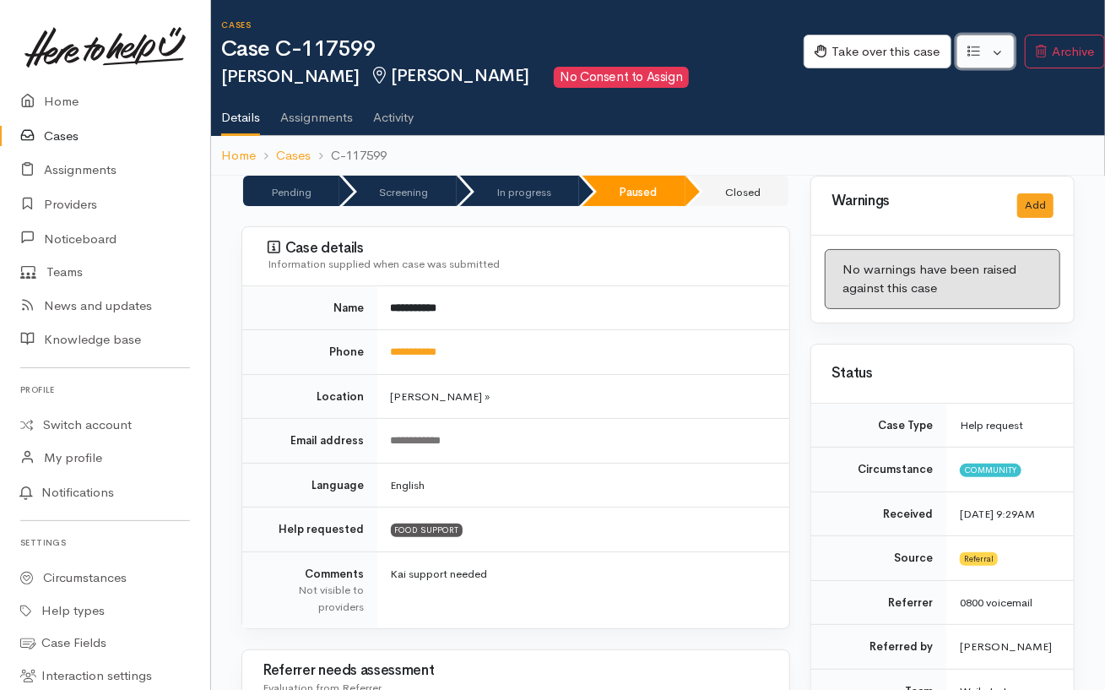
click at [982, 48] on button "button" at bounding box center [985, 52] width 58 height 35
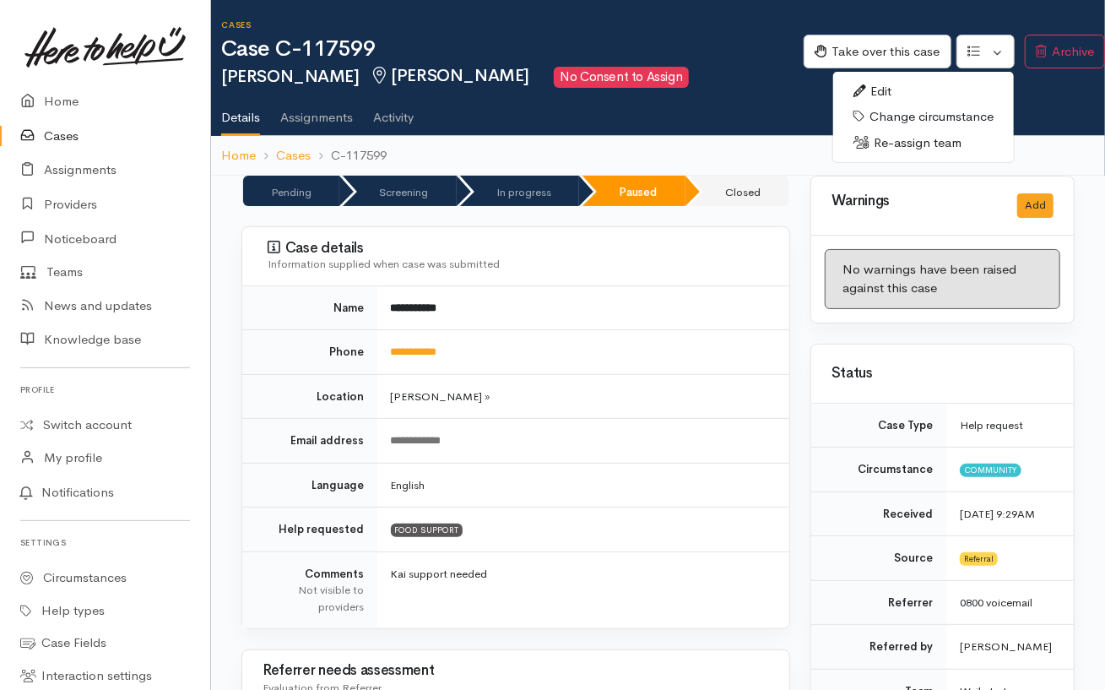
click at [904, 142] on link "Re-assign team" at bounding box center [923, 143] width 181 height 26
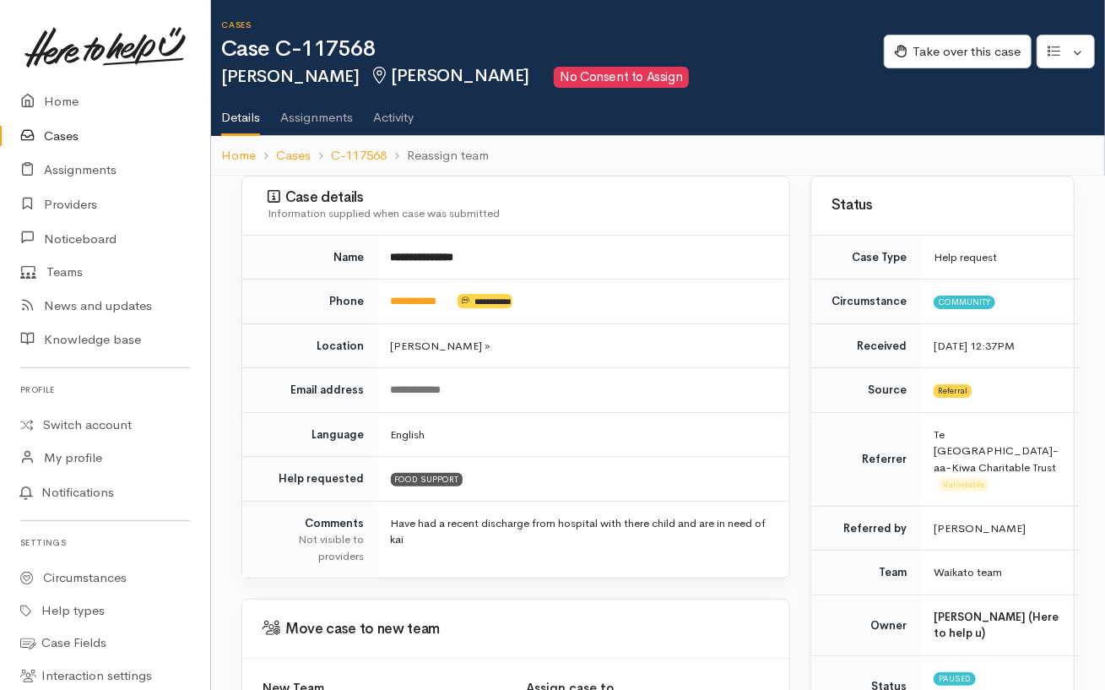
scroll to position [169, 0]
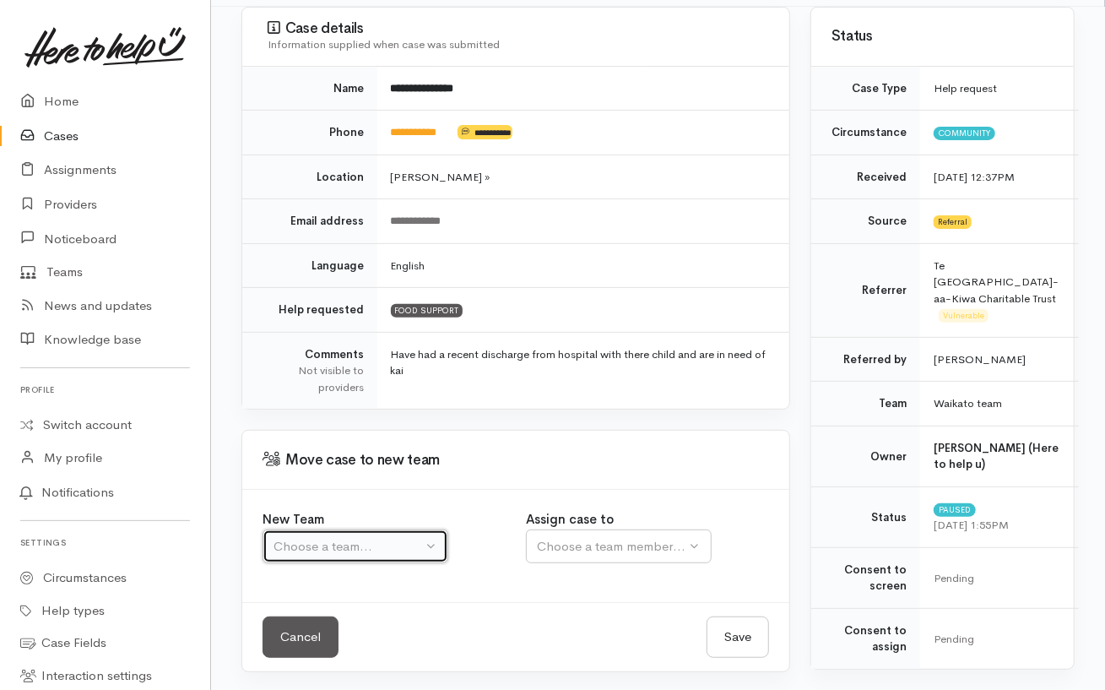
click at [379, 546] on div "Choose a team..." at bounding box center [347, 546] width 149 height 19
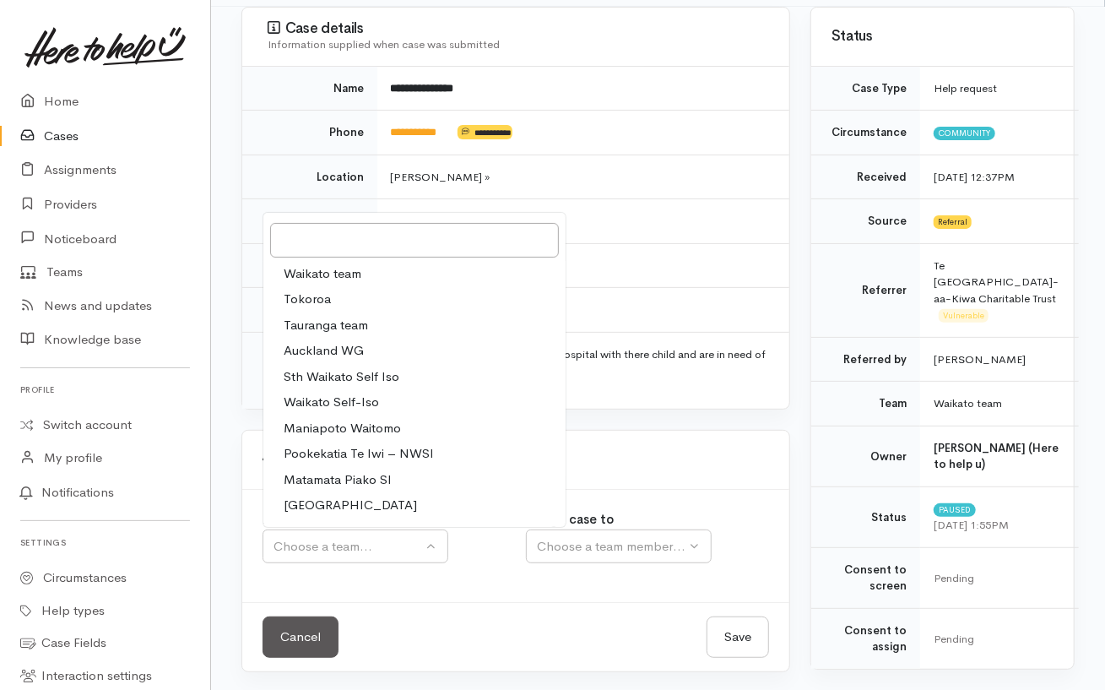
click at [383, 262] on link "Waikato team" at bounding box center [414, 274] width 302 height 26
select select "1"
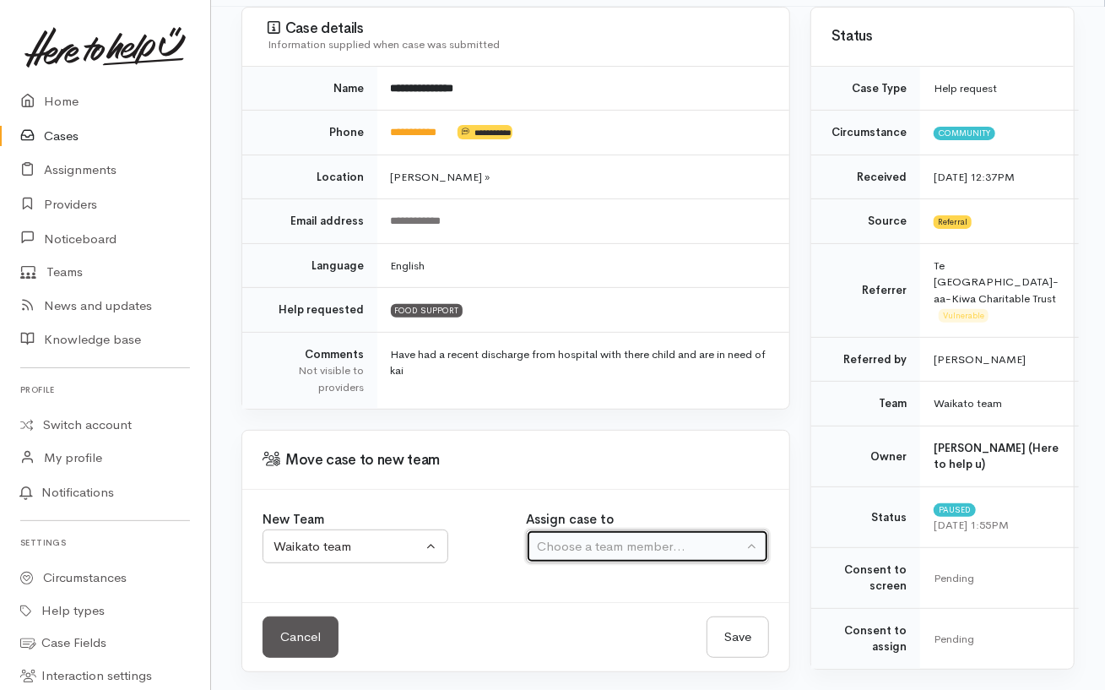
click at [638, 537] on div "Choose a team member..." at bounding box center [640, 546] width 206 height 19
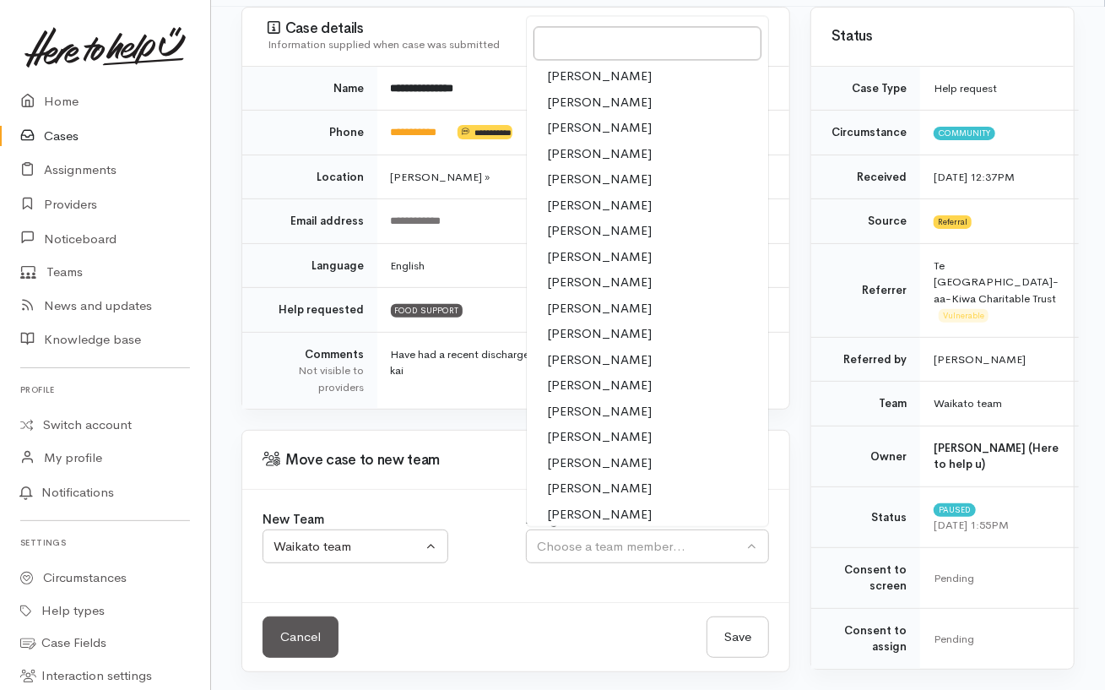
click at [587, 402] on span "Nicole Rusk" at bounding box center [599, 411] width 105 height 19
select select "2314"
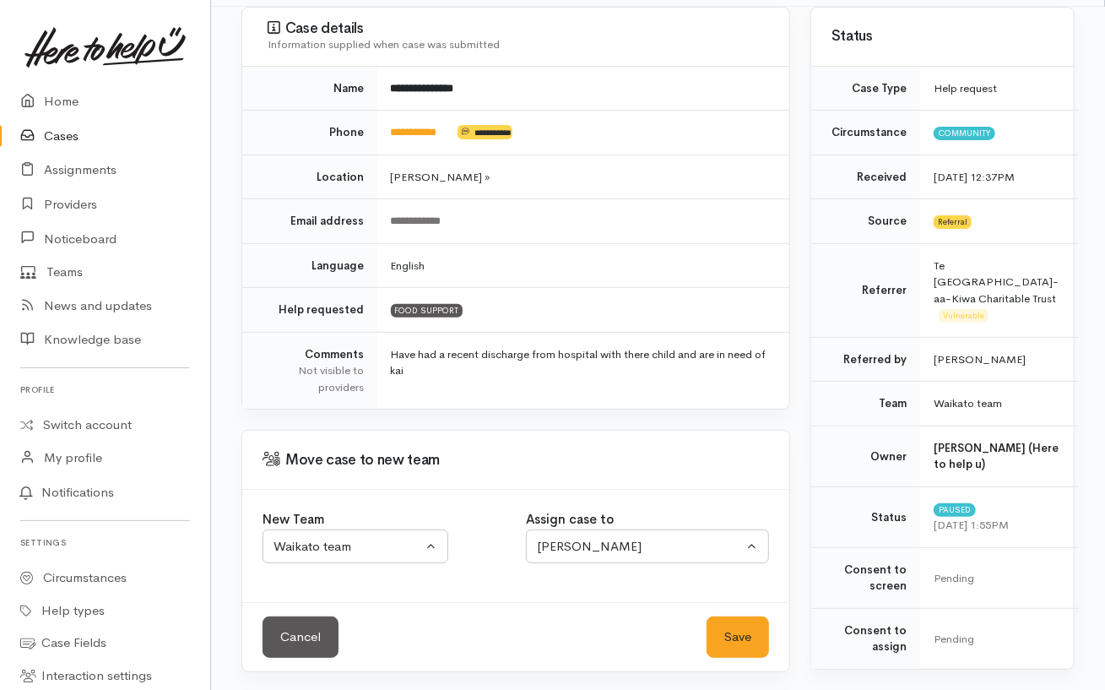
click at [736, 659] on div "Cancel Save Save" at bounding box center [515, 636] width 547 height 69
click at [736, 634] on button "Save" at bounding box center [737, 636] width 62 height 41
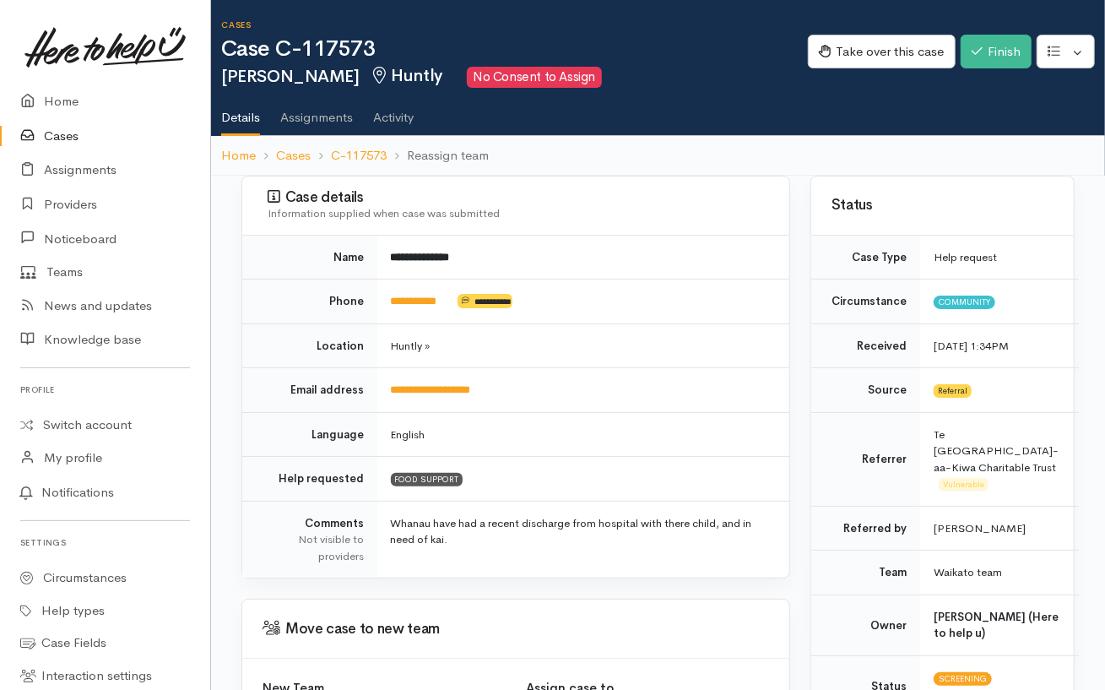
scroll to position [169, 0]
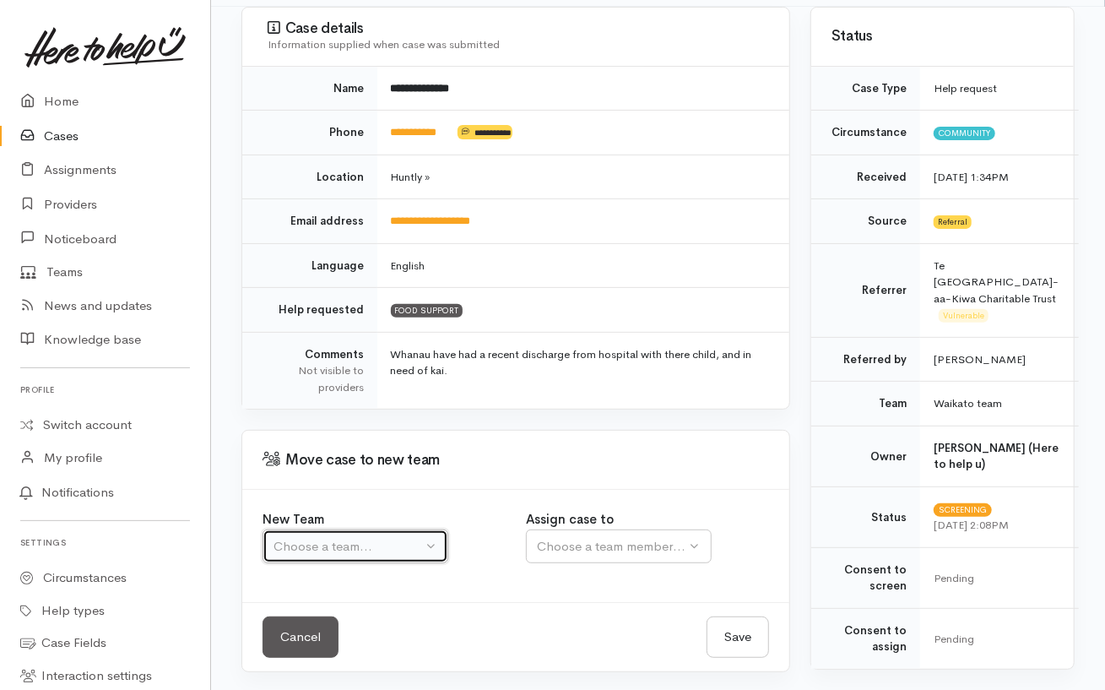
click at [405, 551] on div "Choose a team..." at bounding box center [347, 546] width 149 height 19
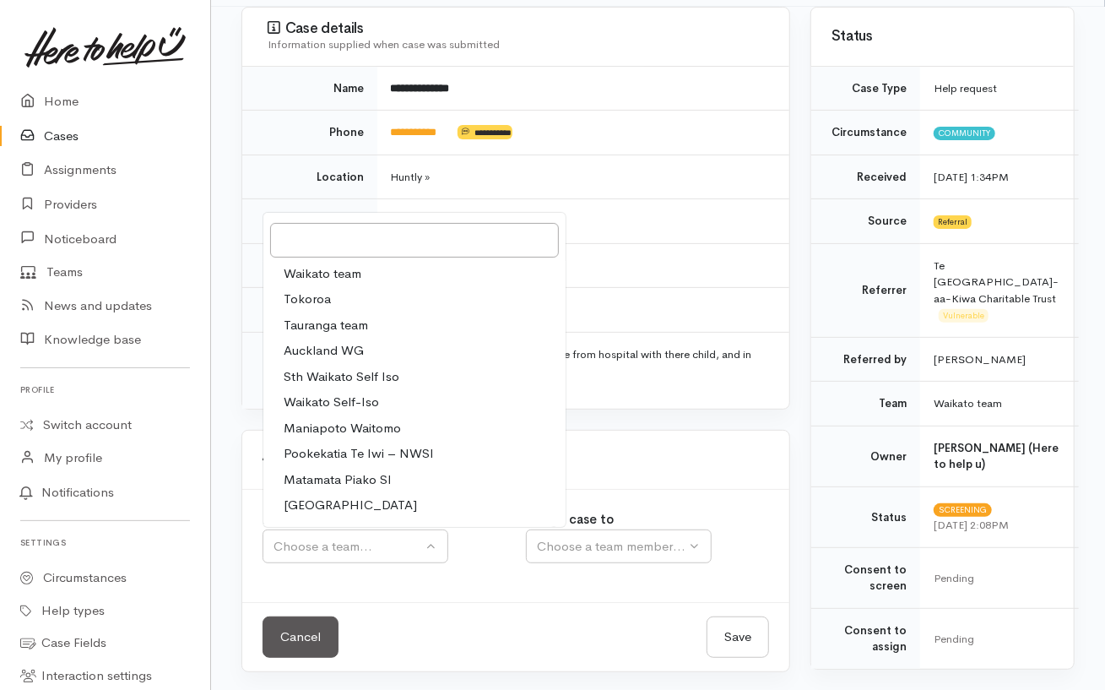
click at [366, 279] on link "Waikato team" at bounding box center [414, 274] width 302 height 26
select select "1"
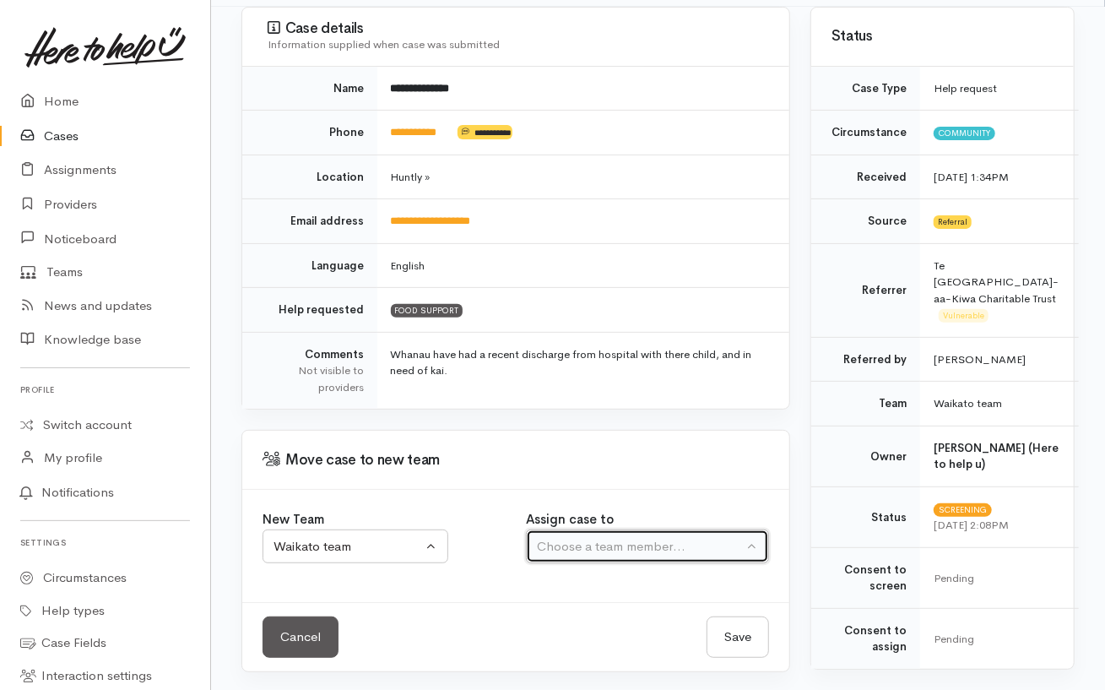
click at [581, 544] on div "Choose a team member..." at bounding box center [640, 546] width 206 height 19
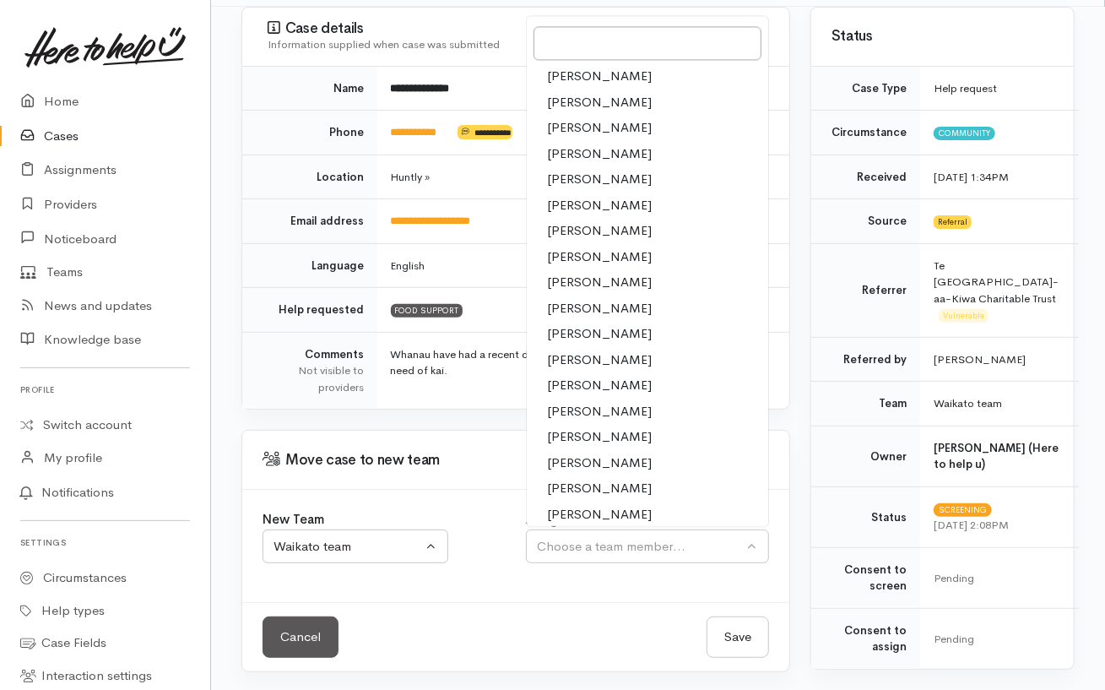
click at [581, 403] on span "Nicole Rusk" at bounding box center [599, 411] width 105 height 19
select select "2314"
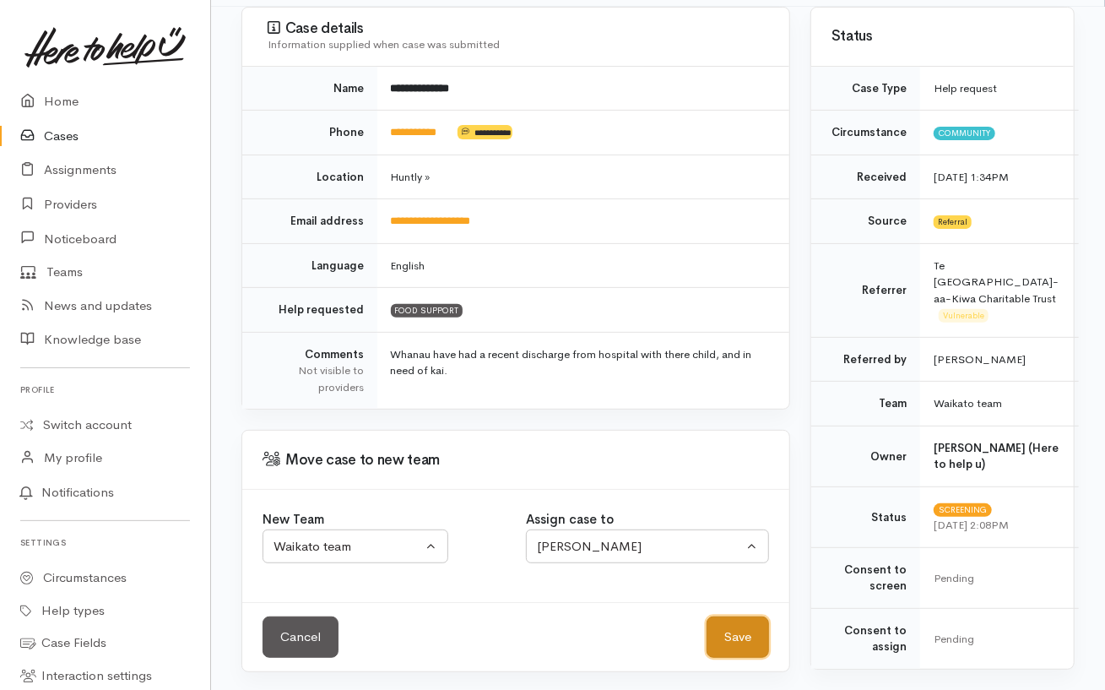
click at [745, 630] on button "Save" at bounding box center [737, 636] width 62 height 41
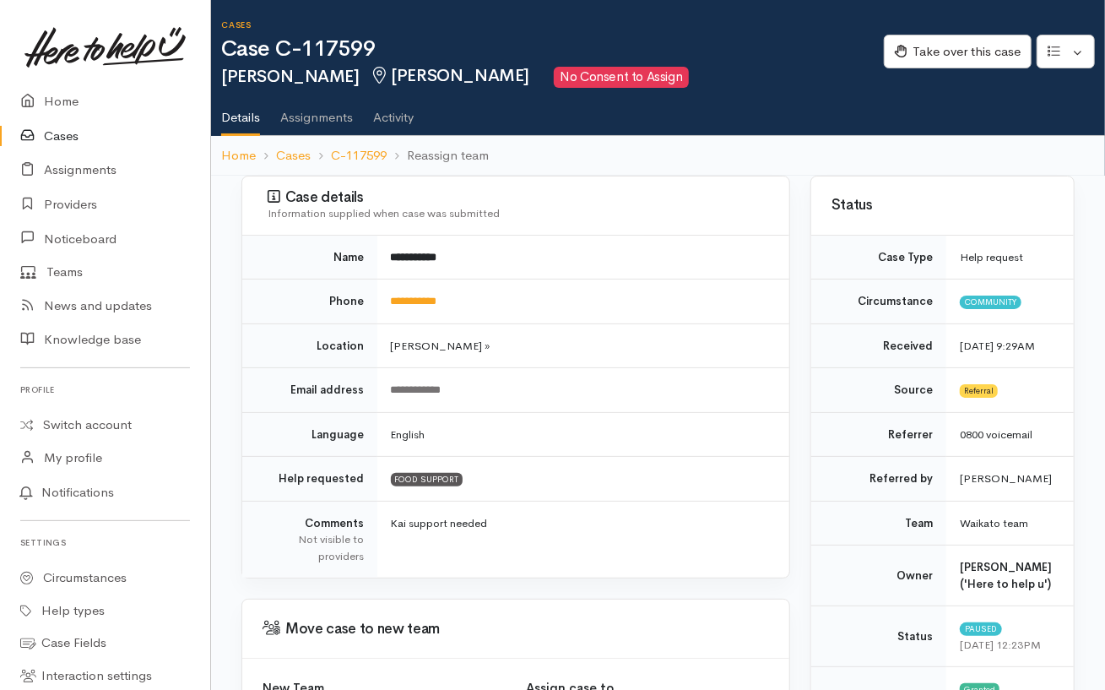
scroll to position [183, 0]
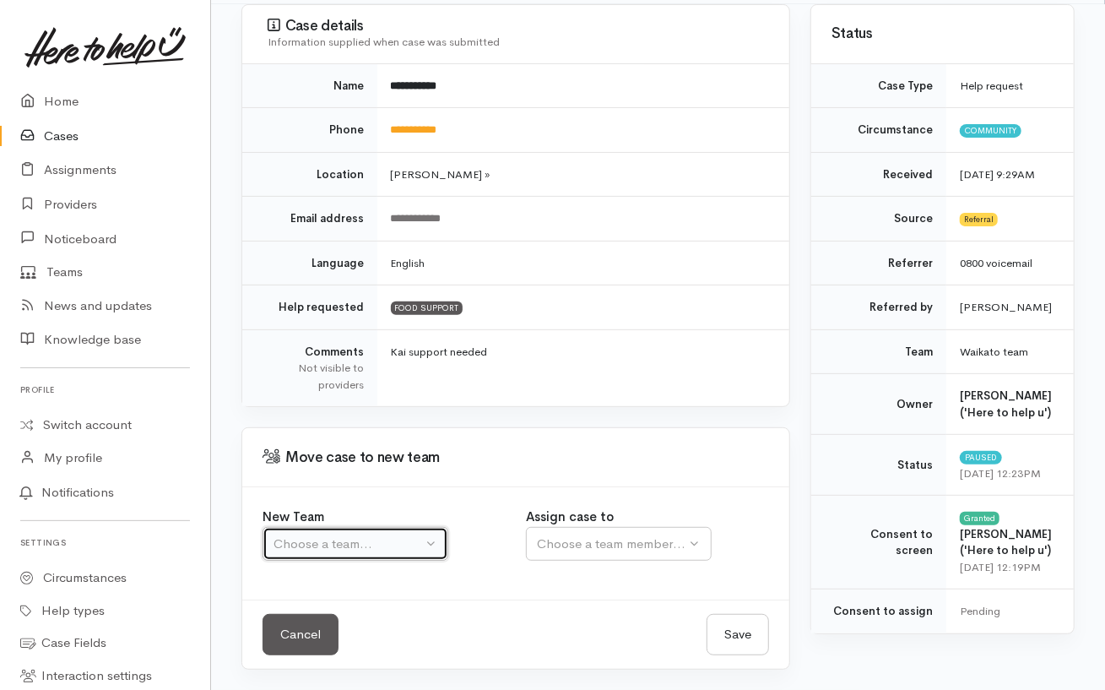
click at [360, 538] on div "Choose a team..." at bounding box center [347, 543] width 149 height 19
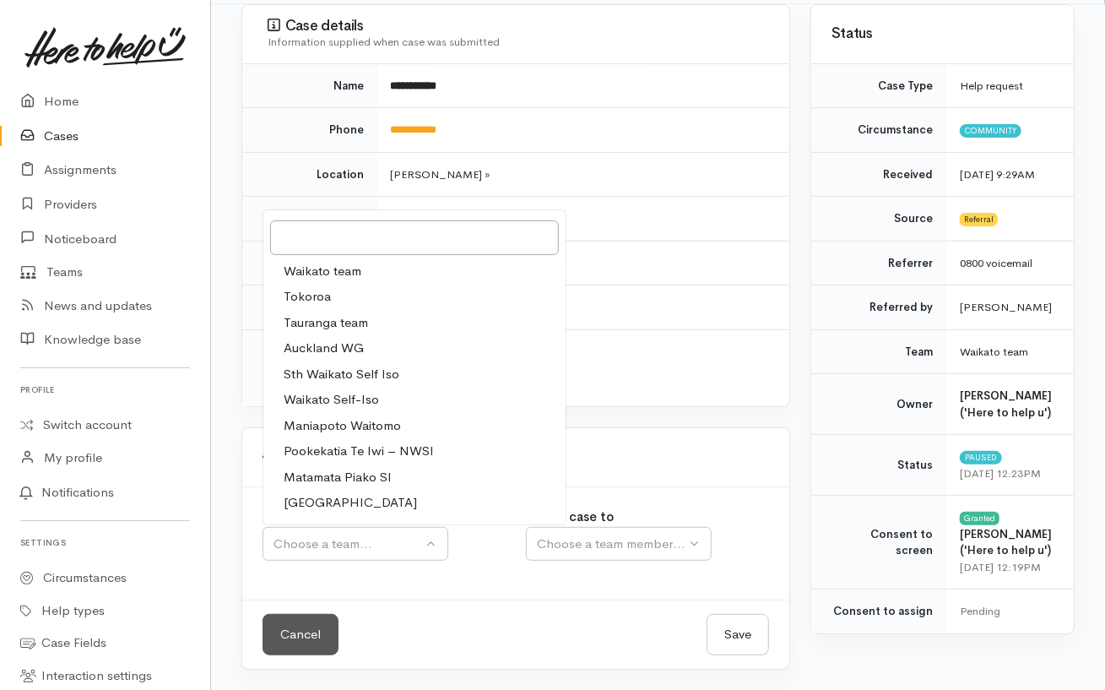
click at [358, 262] on span "Waikato team" at bounding box center [323, 271] width 78 height 19
select select "1"
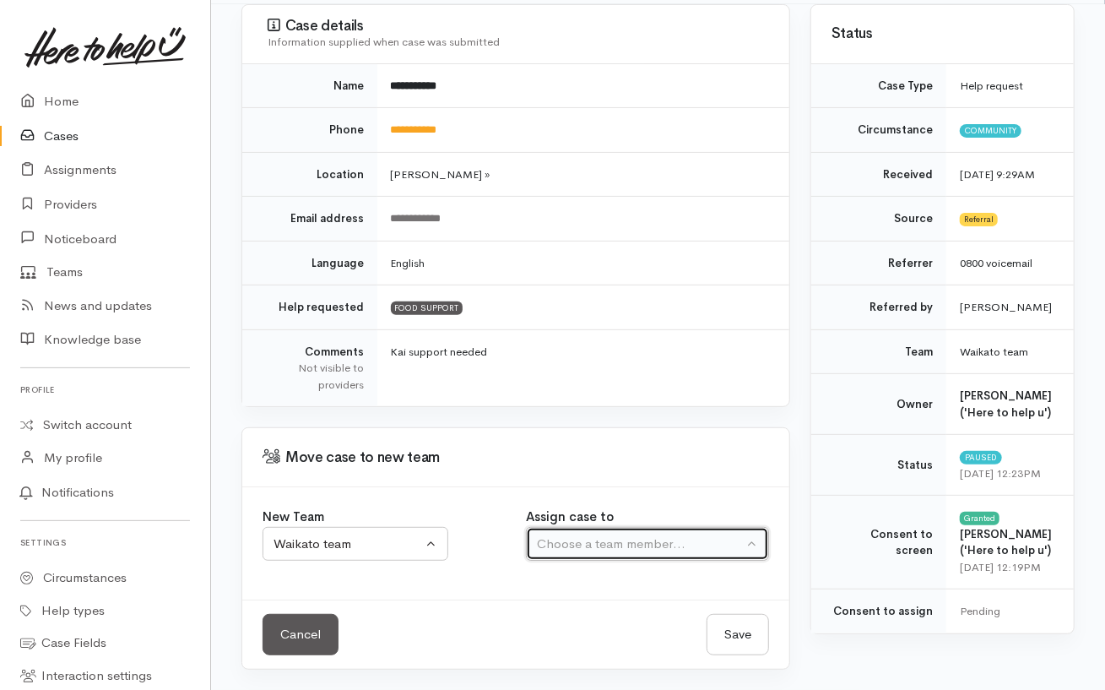
click at [600, 534] on div "Choose a team member..." at bounding box center [640, 543] width 206 height 19
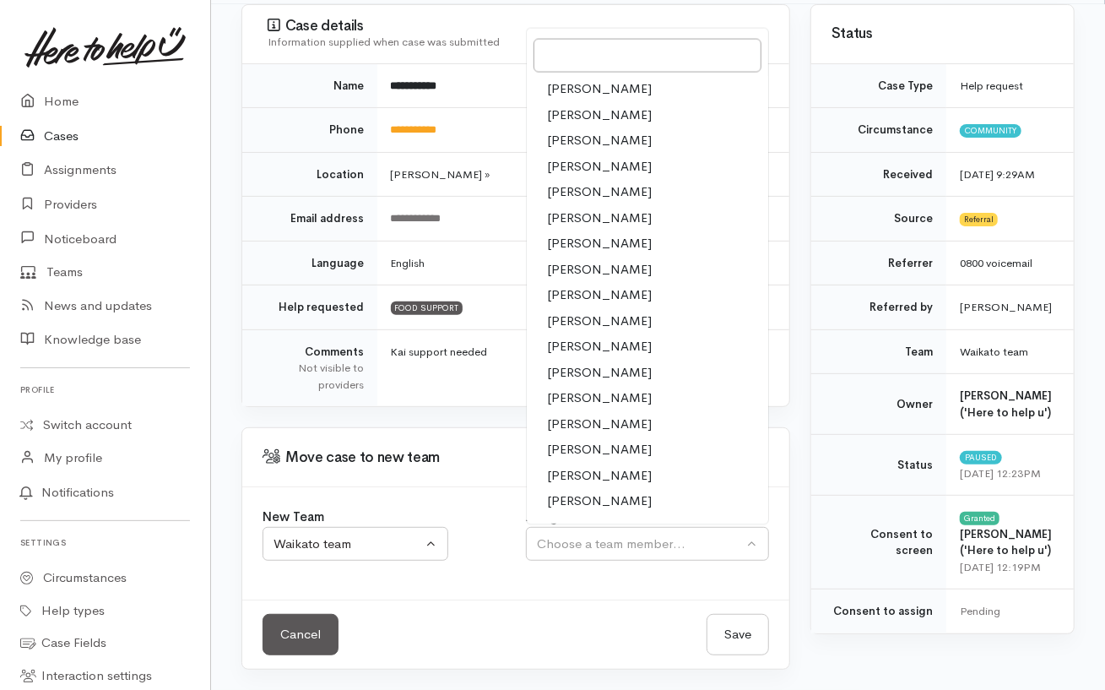
click at [587, 414] on span "[PERSON_NAME]" at bounding box center [599, 423] width 105 height 19
select select "2314"
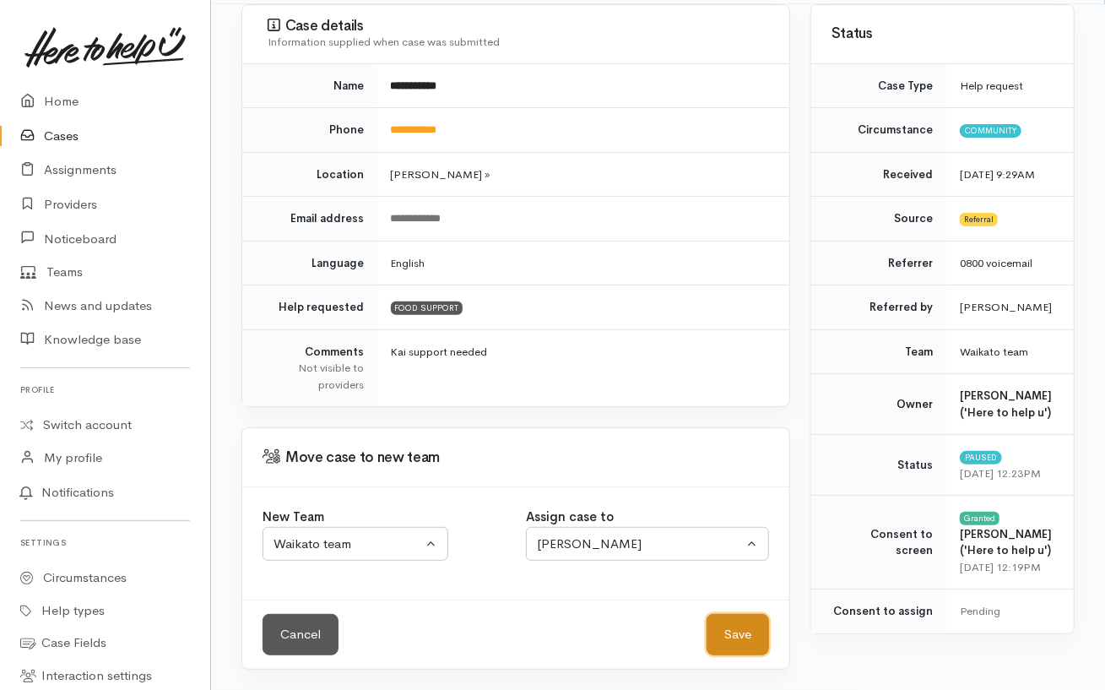
click at [731, 625] on button "Save" at bounding box center [737, 634] width 62 height 41
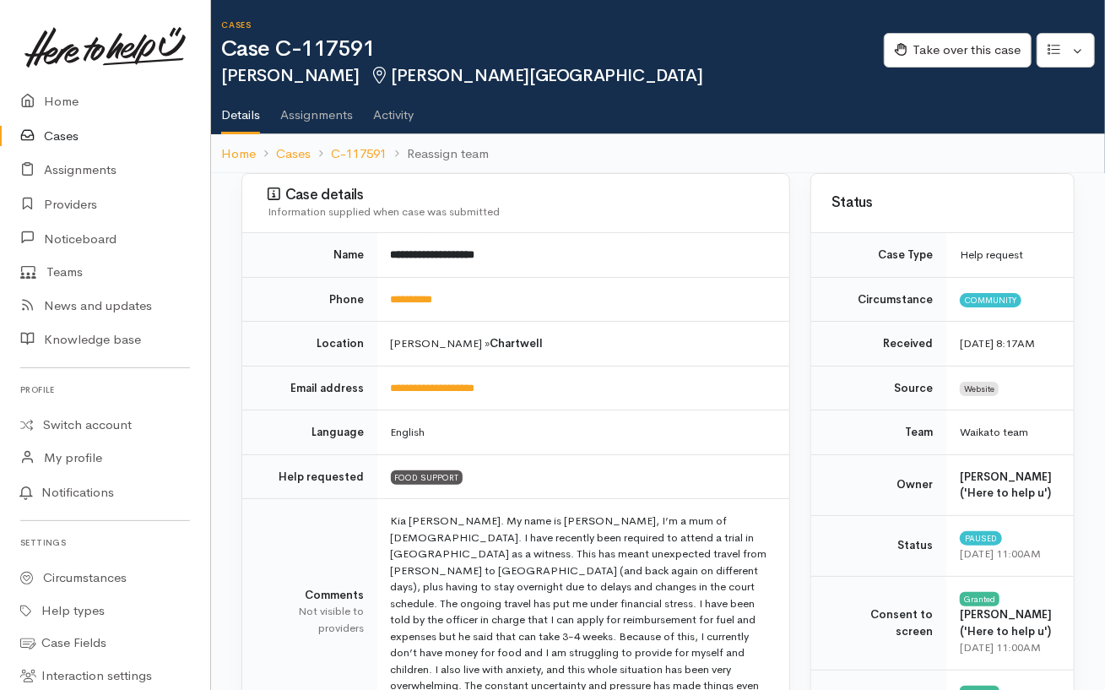
scroll to position [283, 0]
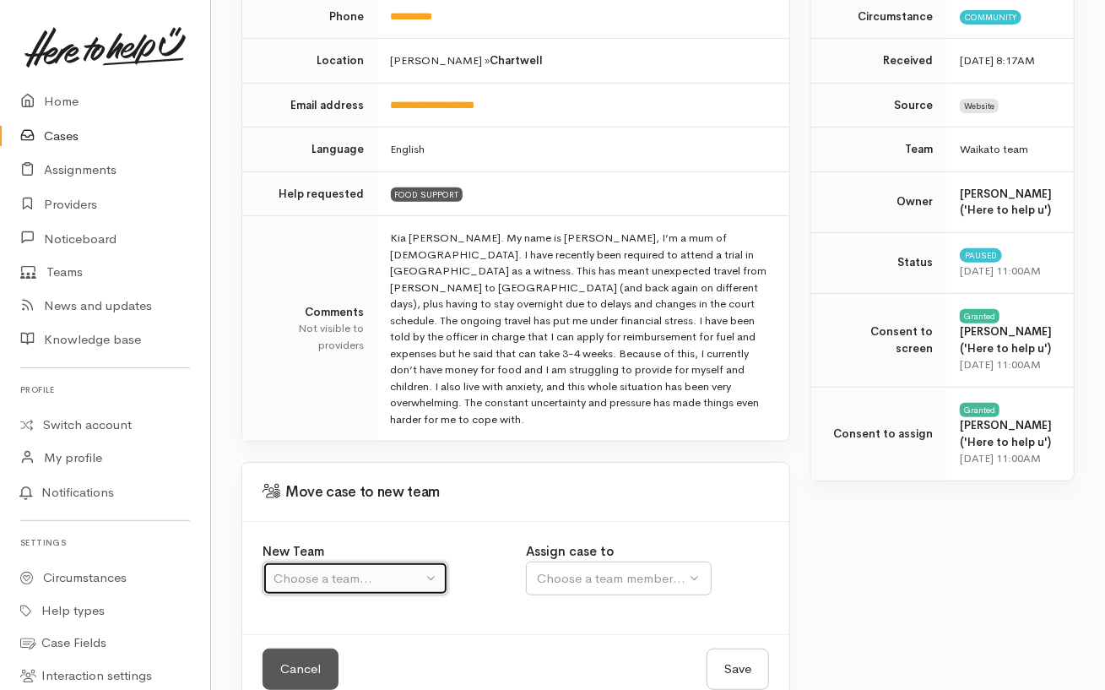
click at [338, 569] on div "Choose a team..." at bounding box center [347, 578] width 149 height 19
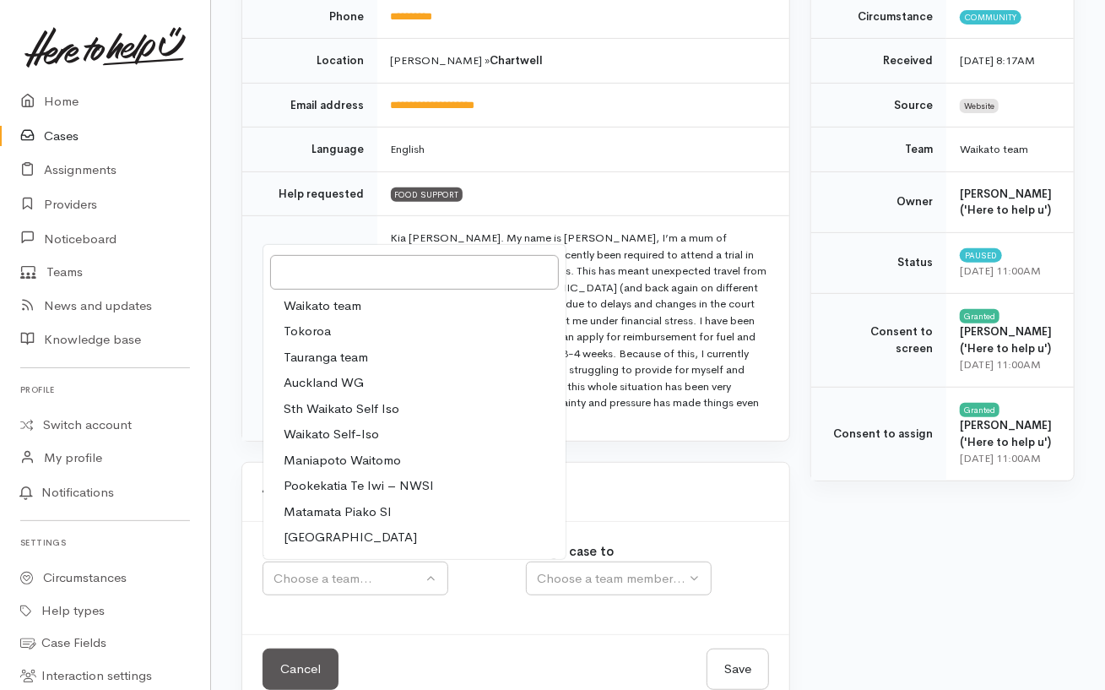
click at [348, 296] on span "Waikato team" at bounding box center [323, 305] width 78 height 19
select select "1"
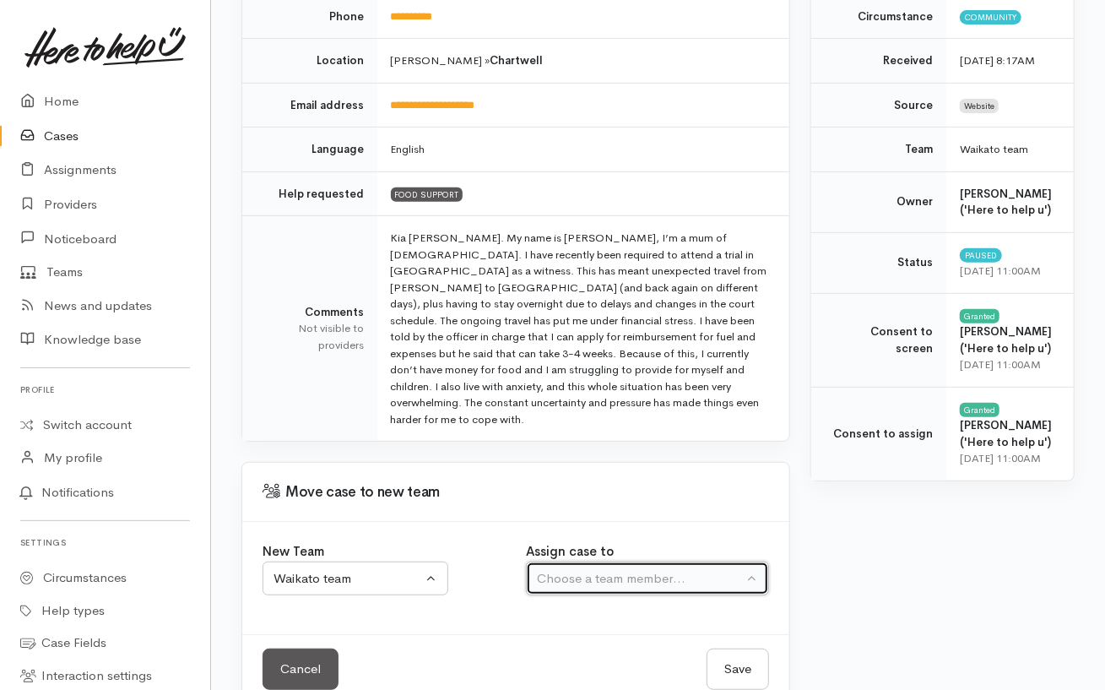
click at [563, 569] on div "Choose a team member..." at bounding box center [640, 578] width 206 height 19
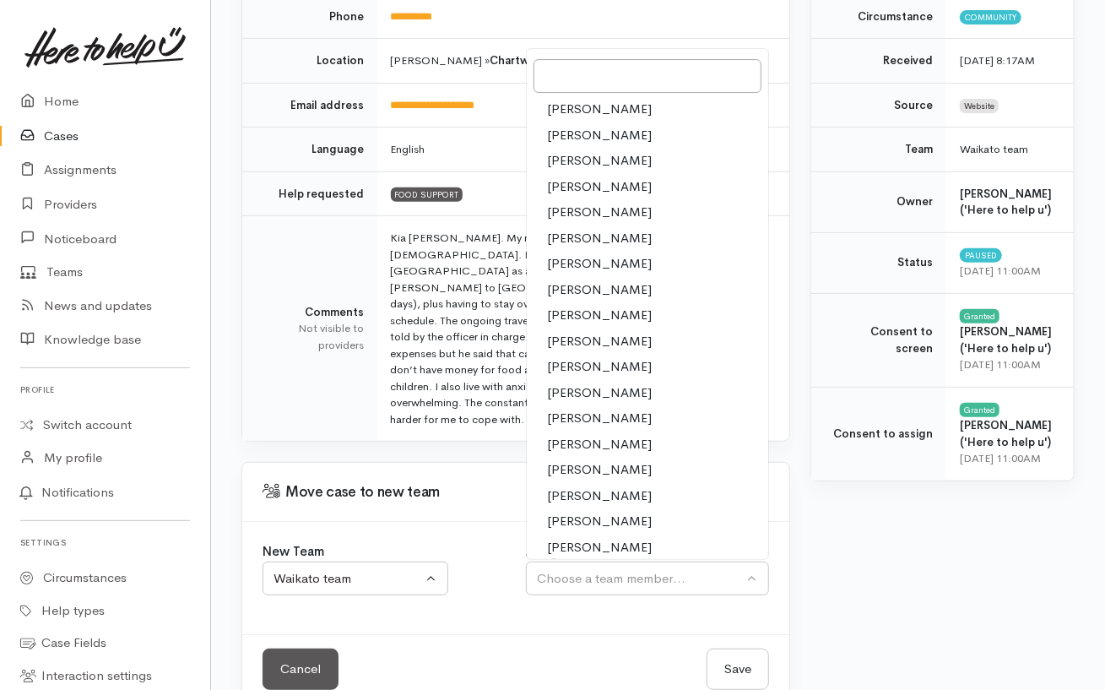
click at [594, 435] on span "[PERSON_NAME]" at bounding box center [599, 444] width 105 height 19
select select "2314"
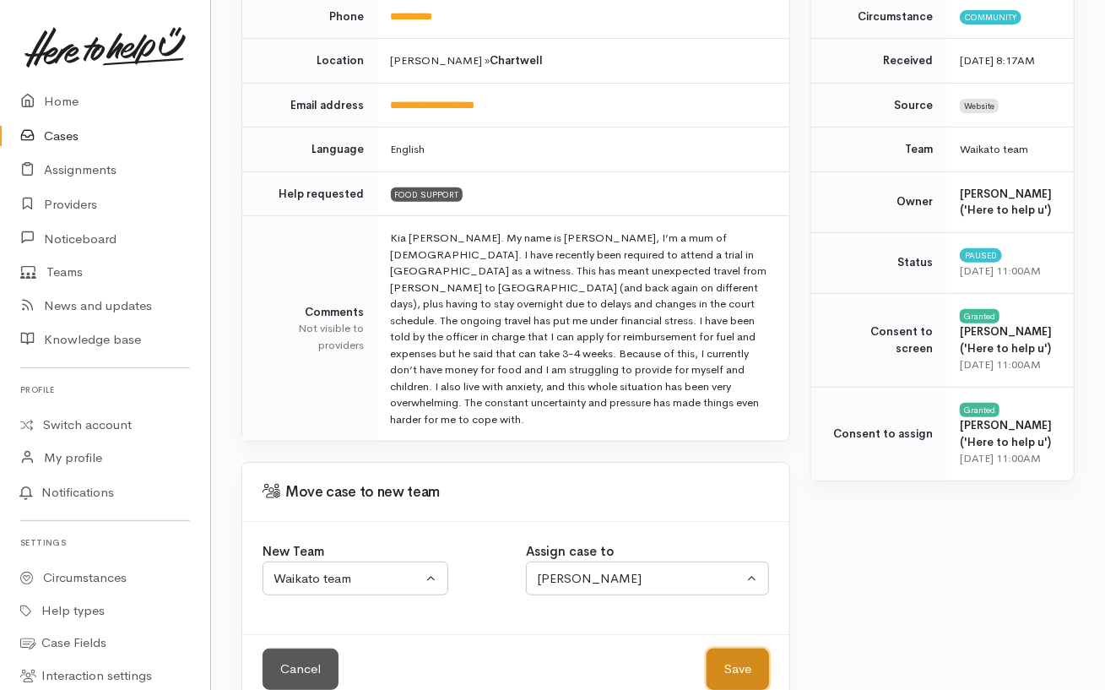
click at [741, 648] on button "Save" at bounding box center [737, 668] width 62 height 41
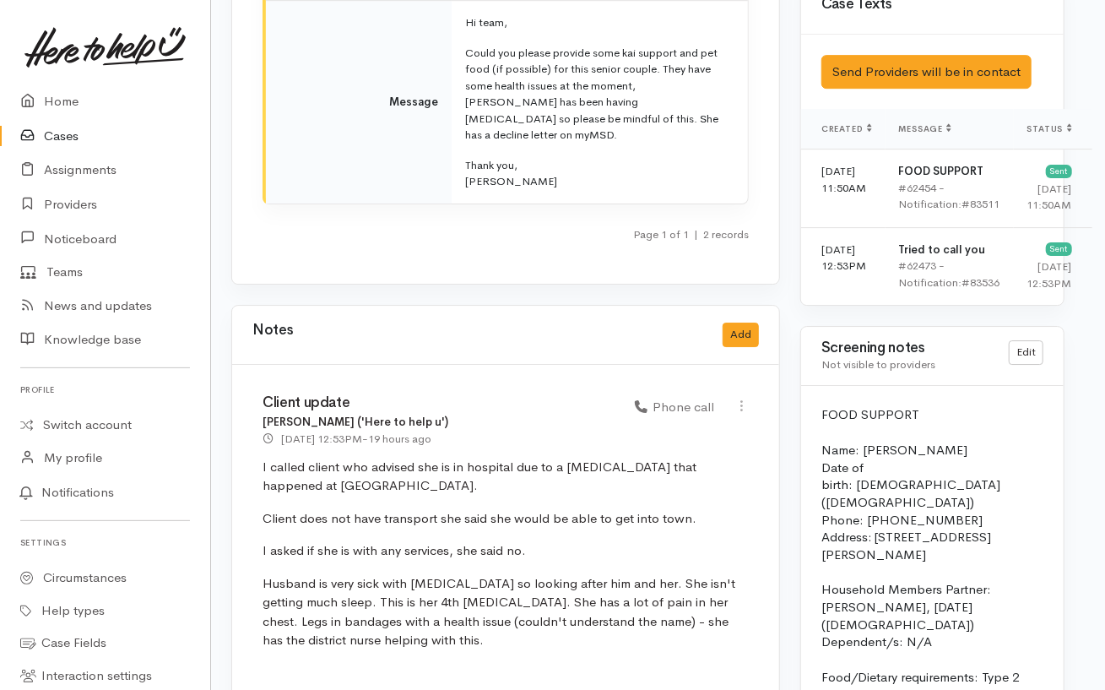
scroll to position [2745, 10]
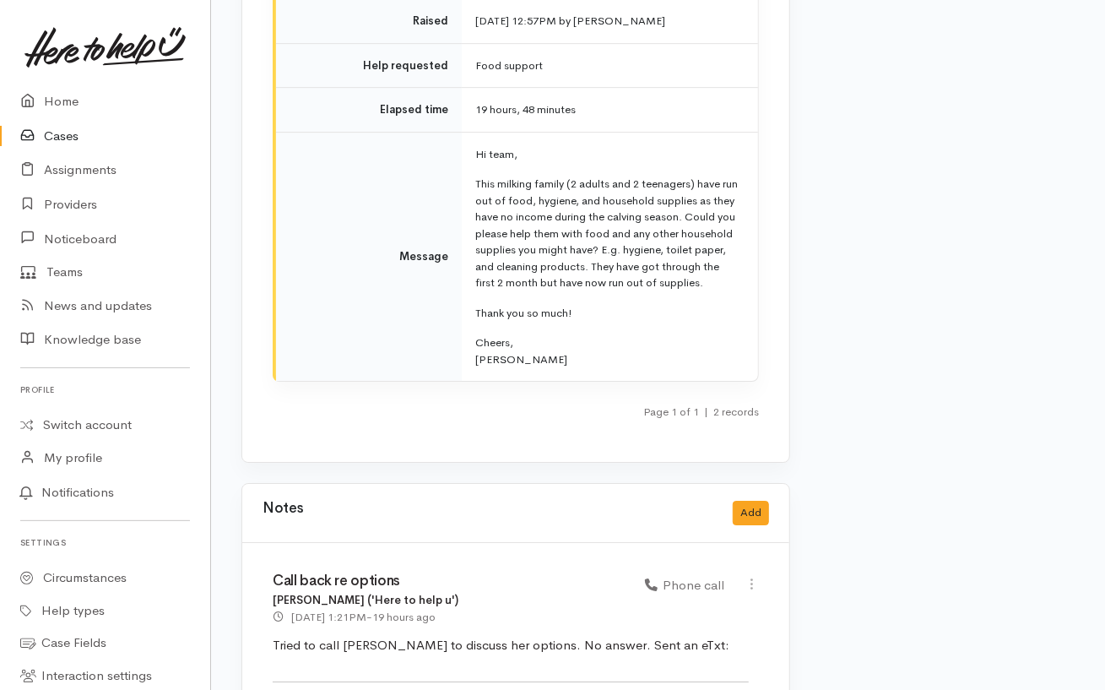
scroll to position [2752, 0]
